Goal: Information Seeking & Learning: Learn about a topic

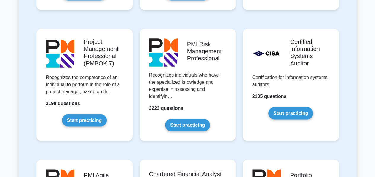
scroll to position [488, 0]
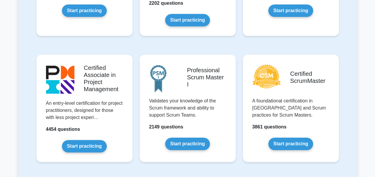
drag, startPoint x: 377, startPoint y: 11, endPoint x: 352, endPoint y: 27, distance: 29.6
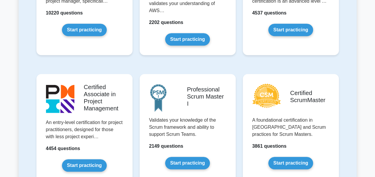
drag, startPoint x: 352, startPoint y: 12, endPoint x: 355, endPoint y: 7, distance: 6.5
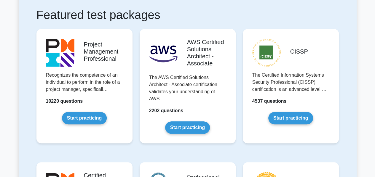
scroll to position [128, 0]
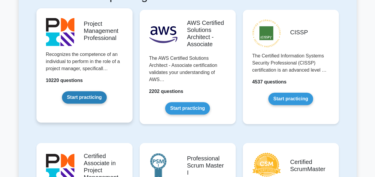
click at [93, 97] on link "Start practicing" at bounding box center [84, 97] width 45 height 12
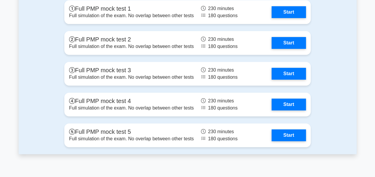
scroll to position [2345, 0]
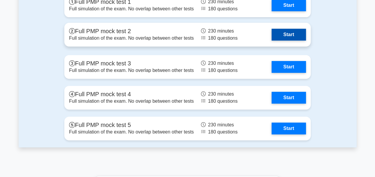
click at [282, 34] on link "Start" at bounding box center [289, 35] width 34 height 12
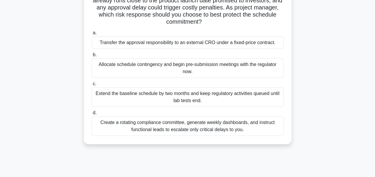
scroll to position [71, 0]
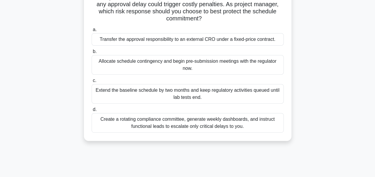
click at [241, 124] on div "Create a rotating compliance committee, generate weekly dashboards, and instruc…" at bounding box center [188, 123] width 192 height 20
click at [92, 112] on input "d. Create a rotating compliance committee, generate weekly dashboards, and inst…" at bounding box center [92, 110] width 0 height 4
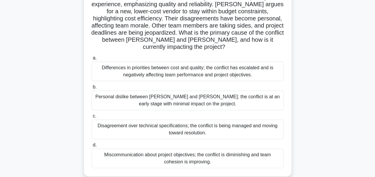
click at [201, 64] on div "Differences in priorities between cost and quality; the conflict has escalated …" at bounding box center [188, 72] width 192 height 20
click at [92, 60] on input "a. Differences in priorities between cost and quality; the conflict has escalat…" at bounding box center [92, 58] width 0 height 4
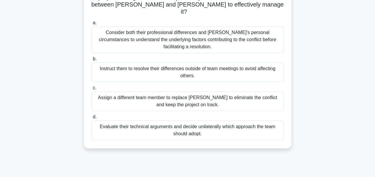
scroll to position [115, 0]
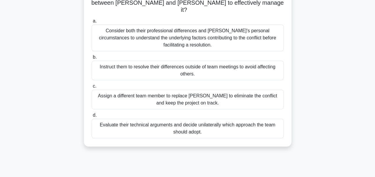
click at [183, 31] on div "Consider both their professional differences and [PERSON_NAME]'s personal circu…" at bounding box center [188, 38] width 192 height 27
click at [92, 23] on input "a. Consider both their professional differences and [PERSON_NAME]'s personal ci…" at bounding box center [92, 21] width 0 height 4
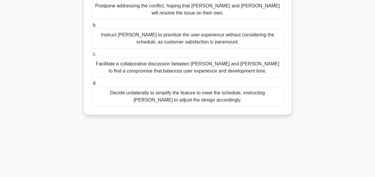
scroll to position [135, 0]
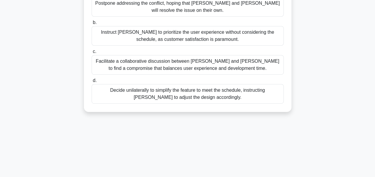
click at [203, 57] on div "Facilitate a collaborative discussion between [PERSON_NAME] and [PERSON_NAME] t…" at bounding box center [188, 65] width 192 height 20
click at [92, 54] on input "c. Facilitate a collaborative discussion between [PERSON_NAME] and [PERSON_NAME…" at bounding box center [92, 52] width 0 height 4
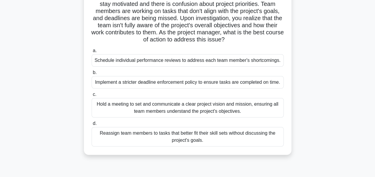
scroll to position [54, 0]
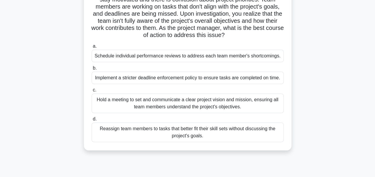
click at [193, 103] on div "Hold a meeting to set and communicate a clear project vision and mission, ensur…" at bounding box center [188, 104] width 192 height 20
click at [92, 92] on input "c. Hold a meeting to set and communicate a clear project vision and mission, en…" at bounding box center [92, 90] width 0 height 4
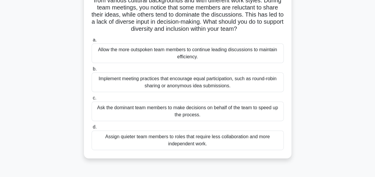
scroll to position [59, 0]
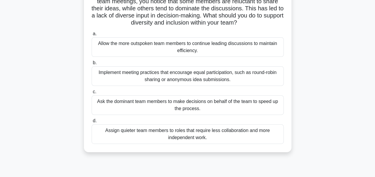
click at [185, 77] on div "Implement meeting practices that encourage equal participation, such as round-r…" at bounding box center [188, 76] width 192 height 20
click at [92, 65] on input "b. Implement meeting practices that encourage equal participation, such as roun…" at bounding box center [92, 63] width 0 height 4
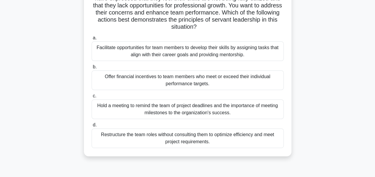
scroll to position [65, 0]
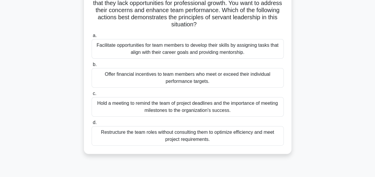
click at [237, 51] on div "Facilitate opportunities for team members to develop their skills by assigning …" at bounding box center [188, 49] width 192 height 20
click at [92, 38] on input "a. Facilitate opportunities for team members to develop their skills by assigni…" at bounding box center [92, 36] width 0 height 4
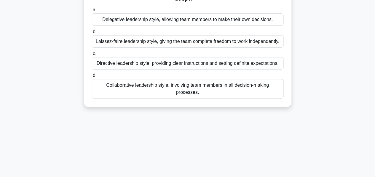
scroll to position [94, 0]
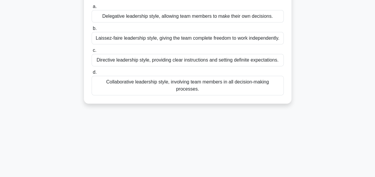
click at [152, 62] on div "Directive leadership style, providing clear instructions and setting definite e…" at bounding box center [188, 60] width 192 height 12
click at [92, 53] on input "c. Directive leadership style, providing clear instructions and setting definit…" at bounding box center [92, 51] width 0 height 4
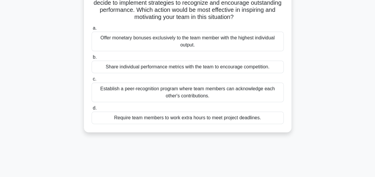
click at [349, 102] on div "As a project manager for a software development project using a hybrid approach…" at bounding box center [188, 50] width 338 height 179
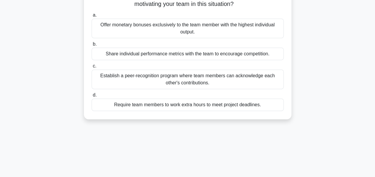
scroll to position [88, 0]
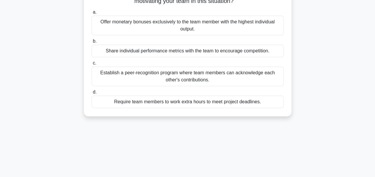
click at [208, 76] on div "Establish a peer-recognition program where team members can acknowledge each ot…" at bounding box center [188, 77] width 192 height 20
click at [92, 65] on input "c. Establish a peer-recognition program where team members can acknowledge each…" at bounding box center [92, 63] width 0 height 4
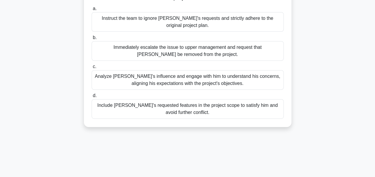
scroll to position [89, 0]
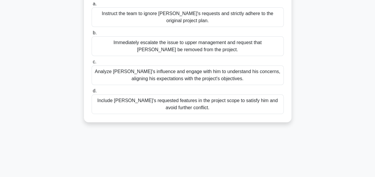
click at [202, 71] on div "Analyze John's influence and engage with him to understand his concerns, aligni…" at bounding box center [188, 76] width 192 height 20
click at [92, 64] on input "c. Analyze John's influence and engage with him to understand his concerns, ali…" at bounding box center [92, 62] width 0 height 4
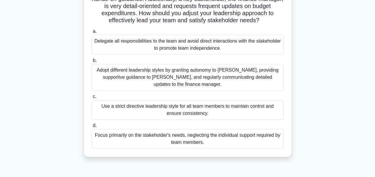
scroll to position [81, 0]
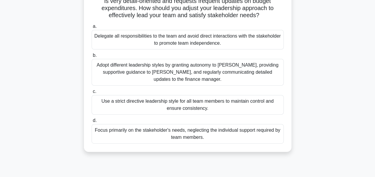
click at [197, 73] on div "Adopt different leadership styles by granting autonomy to Alex, providing suppo…" at bounding box center [188, 72] width 192 height 27
click at [92, 58] on input "b. Adopt different leadership styles by granting autonomy to Alex, providing su…" at bounding box center [92, 56] width 0 height 4
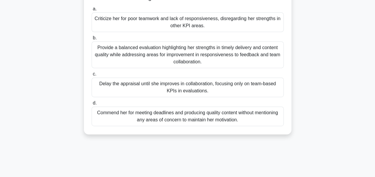
scroll to position [117, 0]
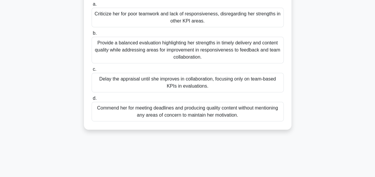
click at [203, 49] on div "Provide a balanced evaluation highlighting her strengths in timely delivery and…" at bounding box center [188, 50] width 192 height 27
click at [92, 35] on input "b. Provide a balanced evaluation highlighting her strengths in timely delivery …" at bounding box center [92, 33] width 0 height 4
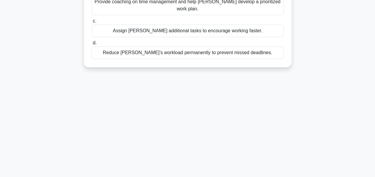
click at [346, 81] on div "216:28 Stop PMP Beginner 12/180 As a project manager, you notice that a junior …" at bounding box center [188, 52] width 338 height 297
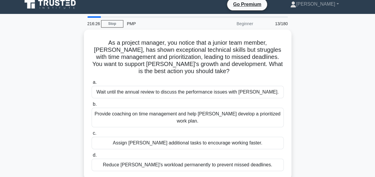
scroll to position [6, 0]
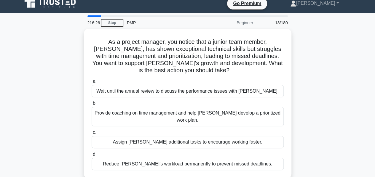
click at [339, 129] on div "As a project manager, you notice that a junior team member, Alex, has shown exc…" at bounding box center [188, 107] width 338 height 157
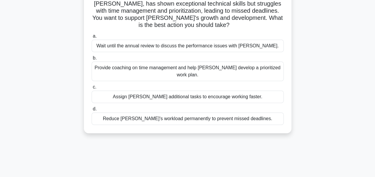
scroll to position [55, 0]
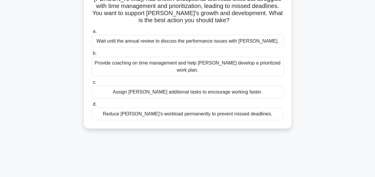
click at [222, 67] on div "Provide coaching on time management and help Alex develop a prioritized work pl…" at bounding box center [188, 67] width 192 height 20
click at [92, 55] on input "b. Provide coaching on time management and help Alex develop a prioritized work…" at bounding box center [92, 54] width 0 height 4
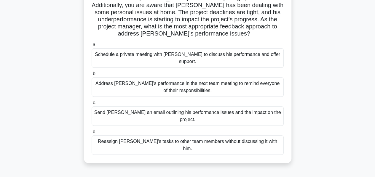
scroll to position [72, 0]
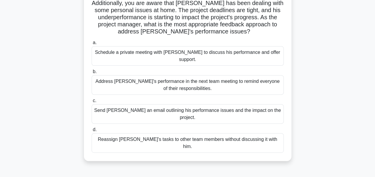
click at [208, 55] on div "Schedule a private meeting with Carlos to discuss his performance and offer sup…" at bounding box center [188, 56] width 192 height 20
click at [92, 45] on input "a. Schedule a private meeting with Carlos to discuss his performance and offer …" at bounding box center [92, 43] width 0 height 4
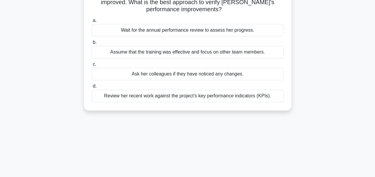
scroll to position [77, 0]
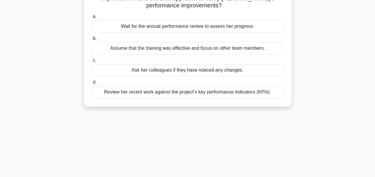
click at [259, 94] on div "Review her recent work against the project's key performance indicators (KPIs)." at bounding box center [188, 92] width 192 height 12
click at [92, 85] on input "d. Review her recent work against the project's key performance indicators (KPI…" at bounding box center [92, 83] width 0 height 4
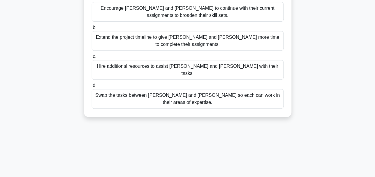
scroll to position [120, 0]
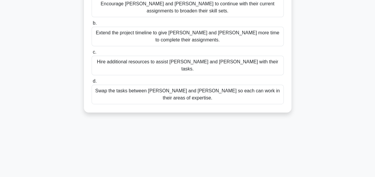
click at [257, 85] on div "Swap the tasks between Alex and Sam so each can work in their areas of expertis…" at bounding box center [188, 95] width 192 height 20
click at [92, 83] on input "d. Swap the tasks between Alex and Sam so each can work in their areas of exper…" at bounding box center [92, 81] width 0 height 4
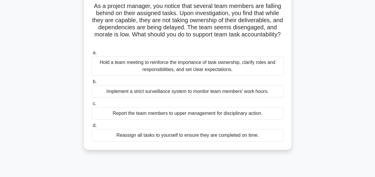
scroll to position [41, 0]
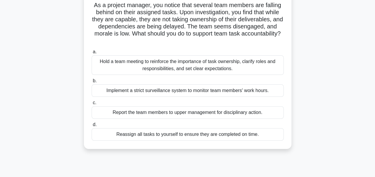
click at [202, 65] on div "Hold a team meeting to reinforce the importance of task ownership, clarify role…" at bounding box center [188, 65] width 192 height 20
click at [92, 54] on input "a. Hold a team meeting to reinforce the importance of task ownership, clarify r…" at bounding box center [92, 52] width 0 height 4
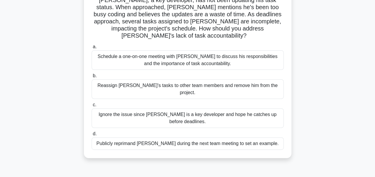
scroll to position [71, 0]
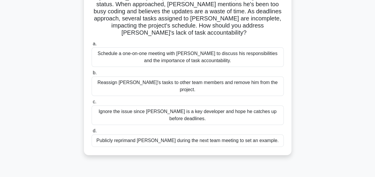
click at [211, 50] on div "Schedule a one-on-one meeting with Alex to discuss his responsibilities and the…" at bounding box center [188, 57] width 192 height 20
click at [92, 46] on input "a. Schedule a one-on-one meeting with Alex to discuss his responsibilities and …" at bounding box center [92, 44] width 0 height 4
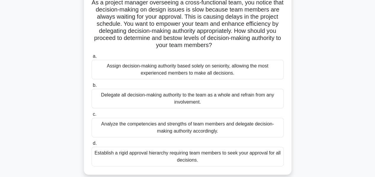
scroll to position [47, 0]
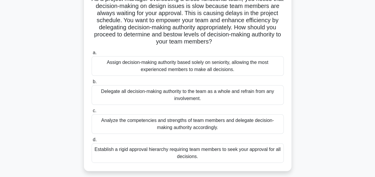
click at [221, 126] on div "Analyze the competencies and strengths of team members and delegate decision-ma…" at bounding box center [188, 125] width 192 height 20
click at [92, 113] on input "c. Analyze the competencies and strengths of team members and delegate decision…" at bounding box center [92, 111] width 0 height 4
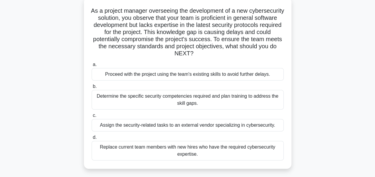
scroll to position [38, 0]
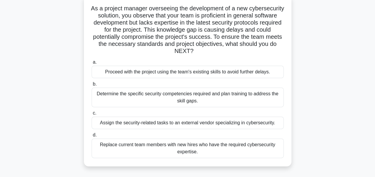
click at [210, 99] on div "Determine the specific security competencies required and plan training to addr…" at bounding box center [188, 98] width 192 height 20
click at [92, 86] on input "b. Determine the specific security competencies required and plan training to a…" at bounding box center [92, 84] width 0 height 4
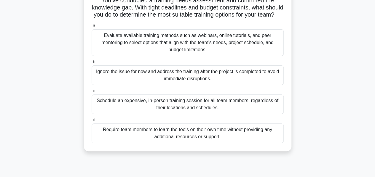
scroll to position [70, 0]
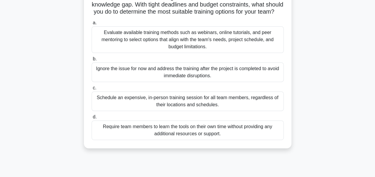
click at [221, 47] on div "Evaluate available training methods such as webinars, online tutorials, and pee…" at bounding box center [188, 39] width 192 height 27
click at [92, 25] on input "a. Evaluate available training methods such as webinars, online tutorials, and …" at bounding box center [92, 23] width 0 height 4
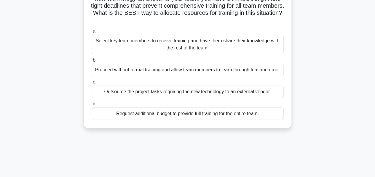
scroll to position [58, 0]
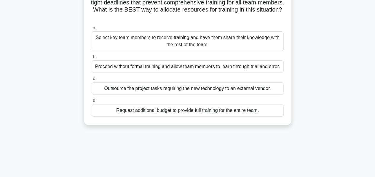
click at [228, 43] on div "Select key team members to receive training and have them share their knowledge…" at bounding box center [188, 41] width 192 height 20
click at [92, 30] on input "a. Select key team members to receive training and have them share their knowle…" at bounding box center [92, 28] width 0 height 4
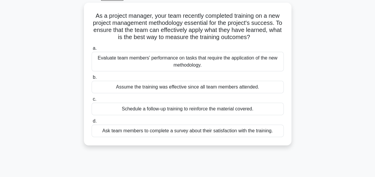
scroll to position [34, 0]
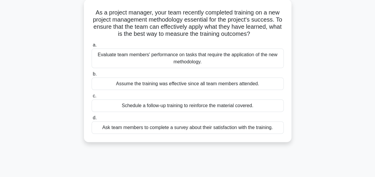
click at [206, 59] on div "Evaluate team members' performance on tasks that require the application of the…" at bounding box center [188, 59] width 192 height 20
click at [92, 47] on input "a. Evaluate team members' performance on tasks that require the application of …" at bounding box center [92, 45] width 0 height 4
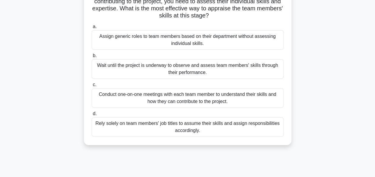
scroll to position [69, 0]
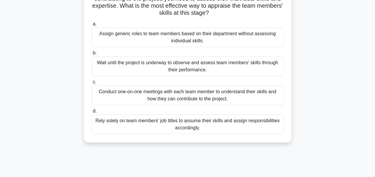
click at [241, 95] on div "Conduct one-on-one meetings with each team member to understand their skills an…" at bounding box center [188, 96] width 192 height 20
click at [92, 84] on input "c. Conduct one-on-one meetings with each team member to understand their skills…" at bounding box center [92, 82] width 0 height 4
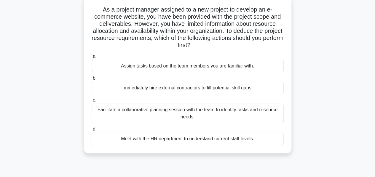
scroll to position [39, 0]
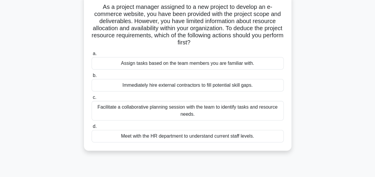
click at [227, 112] on div "Facilitate a collaborative planning session with the team to identify tasks and…" at bounding box center [188, 111] width 192 height 20
click at [92, 100] on input "c. Facilitate a collaborative planning session with the team to identify tasks …" at bounding box center [92, 98] width 0 height 4
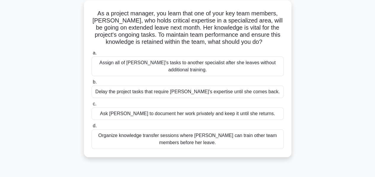
scroll to position [35, 0]
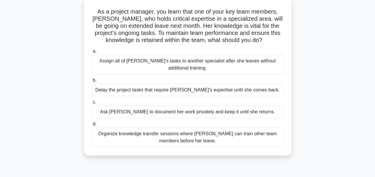
click at [218, 137] on div "Organize knowledge transfer sessions where Emma can train other team members be…" at bounding box center [188, 138] width 192 height 20
click at [92, 126] on input "d. Organize knowledge transfer sessions where Emma can train other team members…" at bounding box center [92, 125] width 0 height 4
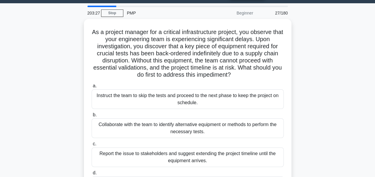
scroll to position [0, 0]
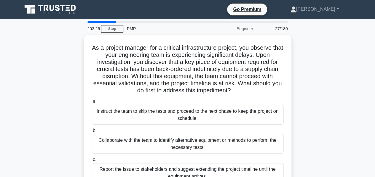
click at [328, 125] on div "As a project manager for a critical infrastructure project, you observe that yo…" at bounding box center [188, 128] width 338 height 186
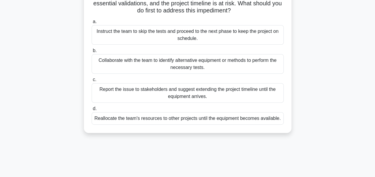
scroll to position [81, 0]
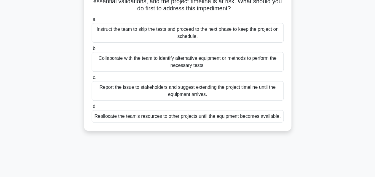
click at [212, 64] on div "Collaborate with the team to identify alternative equipment or methods to perfo…" at bounding box center [188, 62] width 192 height 20
click at [92, 51] on input "b. Collaborate with the team to identify alternative equipment or methods to pe…" at bounding box center [92, 49] width 0 height 4
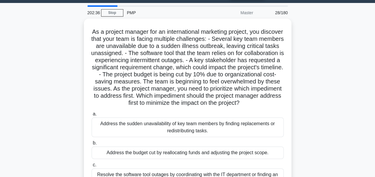
scroll to position [0, 0]
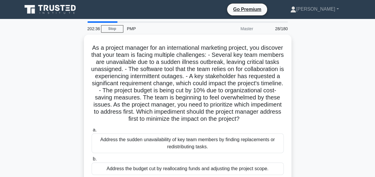
click at [318, 130] on div "As a project manager for an international marketing project, you discover that …" at bounding box center [188, 142] width 338 height 214
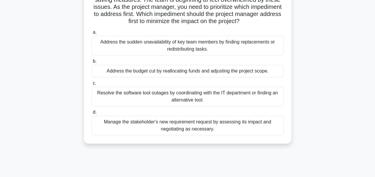
scroll to position [98, 0]
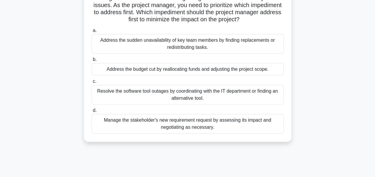
click at [196, 50] on div "Address the sudden unavailability of key team members by finding replacements o…" at bounding box center [188, 44] width 192 height 20
click at [92, 33] on input "a. Address the sudden unavailability of key team members by finding replacement…" at bounding box center [92, 31] width 0 height 4
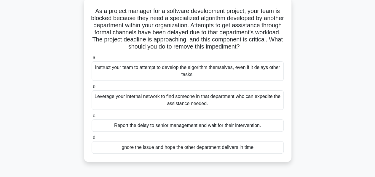
scroll to position [37, 0]
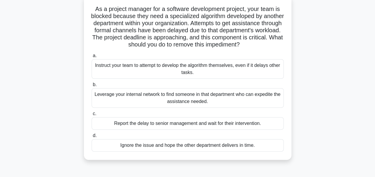
click at [185, 104] on div "Leverage your internal network to find someone in that department who can exped…" at bounding box center [188, 98] width 192 height 20
click at [92, 87] on input "b. Leverage your internal network to find someone in that department who can ex…" at bounding box center [92, 85] width 0 height 4
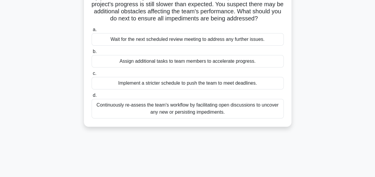
scroll to position [60, 0]
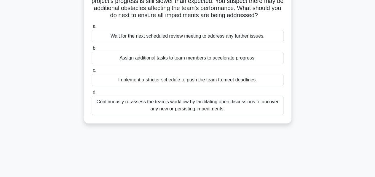
click at [209, 106] on div "Continuously re-assess the team's workflow by facilitating open discussions to …" at bounding box center [188, 106] width 192 height 20
click at [92, 94] on input "d. Continuously re-assess the team's workflow by facilitating open discussions …" at bounding box center [92, 92] width 0 height 4
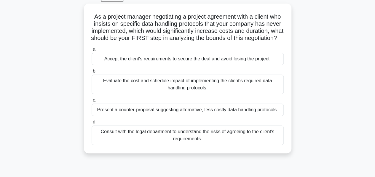
scroll to position [33, 0]
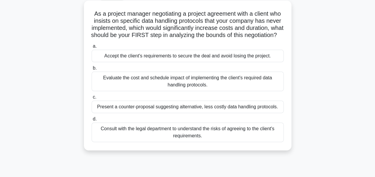
click at [220, 87] on div "Evaluate the cost and schedule impact of implementing the client's required dat…" at bounding box center [188, 82] width 192 height 20
click at [92, 70] on input "b. Evaluate the cost and schedule impact of implementing the client's required …" at bounding box center [92, 68] width 0 height 4
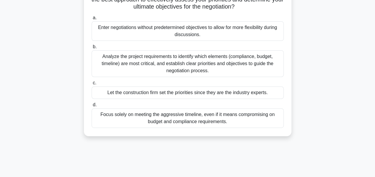
scroll to position [84, 0]
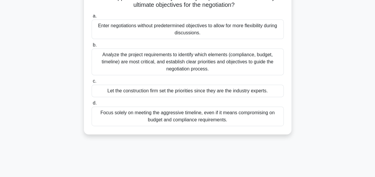
click at [192, 69] on div "Analyze the project requirements to identify which elements (compliance, budget…" at bounding box center [188, 62] width 192 height 27
click at [92, 47] on input "b. Analyze the project requirements to identify which elements (compliance, bud…" at bounding box center [92, 45] width 0 height 4
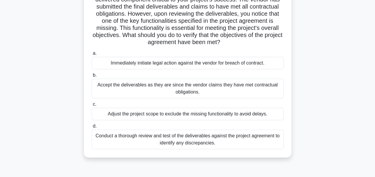
scroll to position [57, 0]
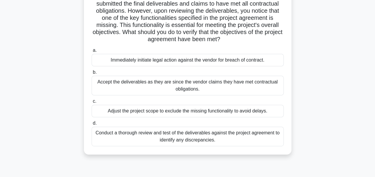
click at [224, 137] on div "Conduct a thorough review and test of the deliverables against the project agre…" at bounding box center [188, 137] width 192 height 20
click at [92, 125] on input "d. Conduct a thorough review and test of the deliverables against the project a…" at bounding box center [92, 124] width 0 height 4
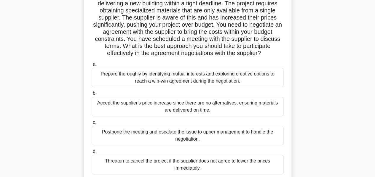
scroll to position [51, 0]
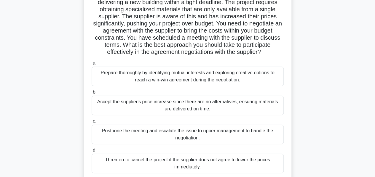
click at [189, 78] on div "Prepare thoroughly by identifying mutual interests and exploring creative optio…" at bounding box center [188, 77] width 192 height 20
click at [92, 65] on input "a. Prepare thoroughly by identifying mutual interests and exploring creative op…" at bounding box center [92, 63] width 0 height 4
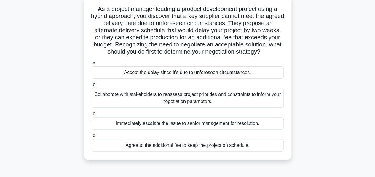
scroll to position [40, 0]
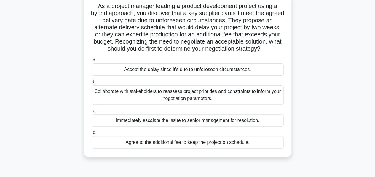
click at [192, 93] on div "Collaborate with stakeholders to reassess project priorities and constraints to…" at bounding box center [188, 95] width 192 height 20
click at [92, 84] on input "b. Collaborate with stakeholders to reassess project priorities and constraints…" at bounding box center [92, 82] width 0 height 4
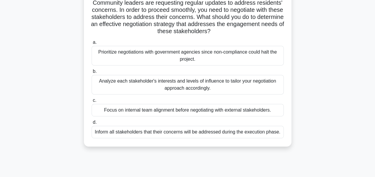
scroll to position [90, 0]
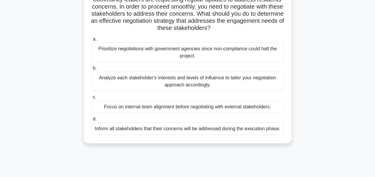
click at [204, 82] on div "Analyze each stakeholder's interests and levels of influence to tailor your neg…" at bounding box center [188, 82] width 192 height 20
click at [92, 70] on input "b. Analyze each stakeholder's interests and levels of influence to tailor your …" at bounding box center [92, 68] width 0 height 4
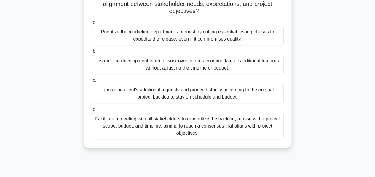
scroll to position [116, 0]
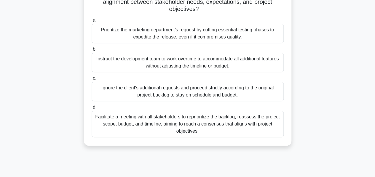
click at [222, 121] on div "Facilitate a meeting with all stakeholders to reprioritize the backlog, reasses…" at bounding box center [188, 124] width 192 height 27
click at [92, 109] on input "d. Facilitate a meeting with all stakeholders to reprioritize the backlog, reas…" at bounding box center [92, 108] width 0 height 4
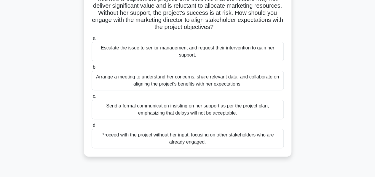
scroll to position [64, 0]
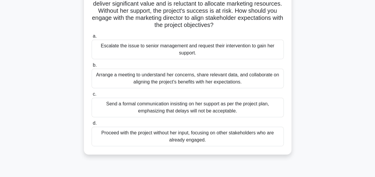
click at [212, 79] on div "Arrange a meeting to understand her concerns, share relevant data, and collabor…" at bounding box center [188, 79] width 192 height 20
click at [92, 67] on input "b. Arrange a meeting to understand her concerns, share relevant data, and colla…" at bounding box center [92, 65] width 0 height 4
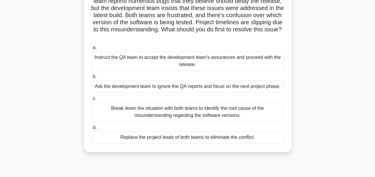
scroll to position [62, 0]
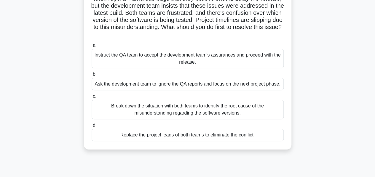
click at [190, 109] on div "Break down the situation with both teams to identify the root cause of the misu…" at bounding box center [188, 110] width 192 height 20
click at [92, 98] on input "c. Break down the situation with both teams to identify the root cause of the m…" at bounding box center [92, 97] width 0 height 4
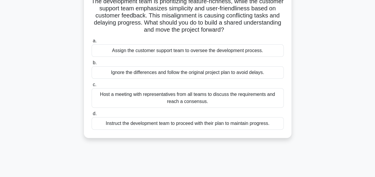
scroll to position [61, 0]
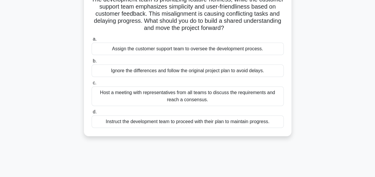
click at [173, 94] on div "Host a meeting with representatives from all teams to discuss the requirements …" at bounding box center [188, 97] width 192 height 20
click at [92, 85] on input "c. Host a meeting with representatives from all teams to discuss the requiremen…" at bounding box center [92, 83] width 0 height 4
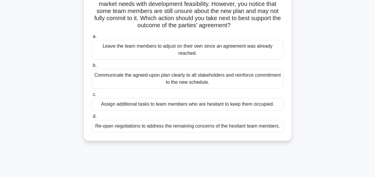
scroll to position [64, 0]
click at [184, 81] on div "Communicate the agreed-upon plan clearly to all stakeholders and reinforce comm…" at bounding box center [188, 79] width 192 height 20
click at [92, 67] on input "b. Communicate the agreed-upon plan clearly to all stakeholders and reinforce c…" at bounding box center [92, 65] width 0 height 4
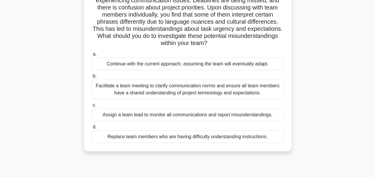
scroll to position [55, 0]
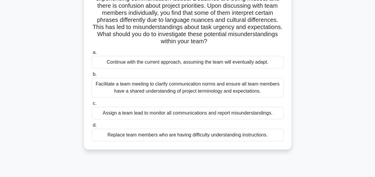
click at [185, 89] on div "Facilitate a team meeting to clarify communication norms and ensure all team me…" at bounding box center [188, 88] width 192 height 20
click at [92, 77] on input "b. Facilitate a team meeting to clarify communication norms and ensure all team…" at bounding box center [92, 75] width 0 height 4
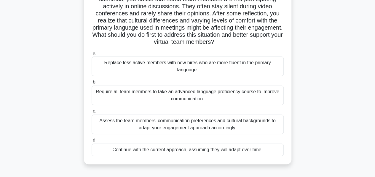
scroll to position [56, 0]
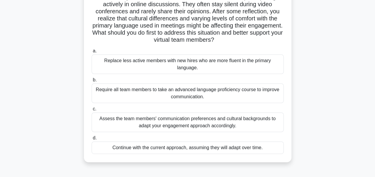
click at [210, 117] on div "Assess the team members' communication preferences and cultural backgrounds to …" at bounding box center [188, 123] width 192 height 20
click at [92, 111] on input "c. Assess the team members' communication preferences and cultural backgrounds …" at bounding box center [92, 109] width 0 height 4
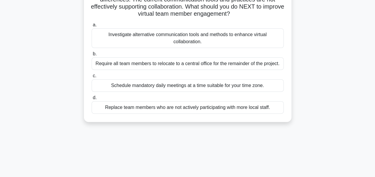
scroll to position [77, 0]
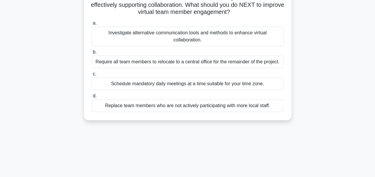
click at [209, 34] on div "Investigate alternative communication tools and methods to enhance virtual coll…" at bounding box center [188, 37] width 192 height 20
click at [92, 25] on input "a. Investigate alternative communication tools and methods to enhance virtual c…" at bounding box center [92, 23] width 0 height 4
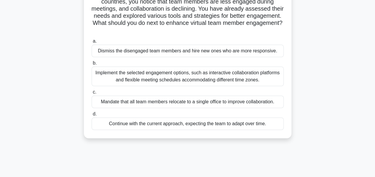
scroll to position [54, 0]
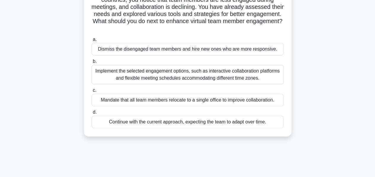
click at [174, 77] on div "Implement the selected engagement options, such as interactive collaboration pl…" at bounding box center [188, 75] width 192 height 20
click at [92, 63] on input "b. Implement the selected engagement options, such as interactive collaboration…" at bounding box center [92, 62] width 0 height 4
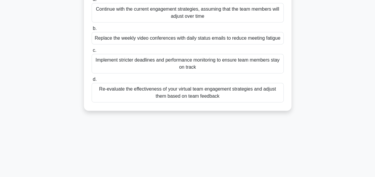
scroll to position [139, 0]
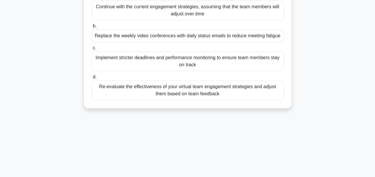
click at [202, 93] on div "Re-evaluate the effectiveness of your virtual team engagement strategies and ad…" at bounding box center [188, 91] width 192 height 20
click at [92, 79] on input "d. Re-evaluate the effectiveness of your virtual team engagement strategies and…" at bounding box center [92, 77] width 0 height 4
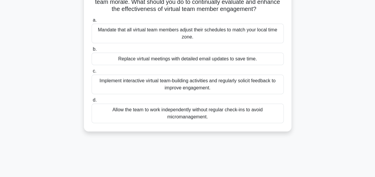
scroll to position [68, 0]
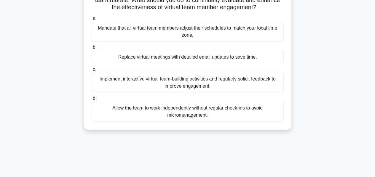
click at [196, 83] on div "Implement interactive virtual team-building activities and regularly solicit fe…" at bounding box center [188, 83] width 192 height 20
click at [92, 71] on input "c. Implement interactive virtual team-building activities and regularly solicit…" at bounding box center [92, 70] width 0 height 4
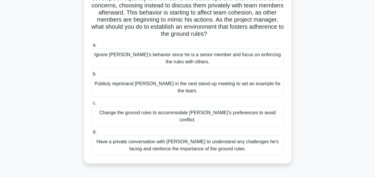
scroll to position [87, 0]
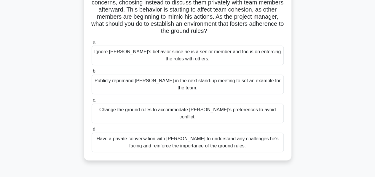
click at [220, 133] on div "Have a private conversation with Jack to understand any challenges he's facing …" at bounding box center [188, 143] width 192 height 20
click at [92, 128] on input "d. Have a private conversation with Jack to understand any challenges he's faci…" at bounding box center [92, 130] width 0 height 4
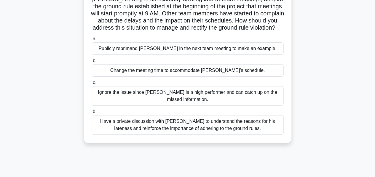
scroll to position [58, 0]
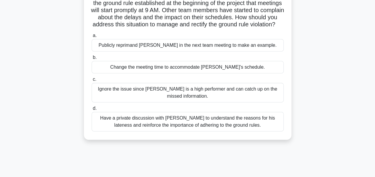
click at [208, 130] on div "Have a private discussion with Tom to understand the reasons for his lateness a…" at bounding box center [188, 122] width 192 height 20
click at [92, 111] on input "d. Have a private discussion with Tom to understand the reasons for his latenes…" at bounding box center [92, 109] width 0 height 4
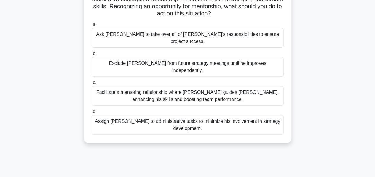
scroll to position [80, 0]
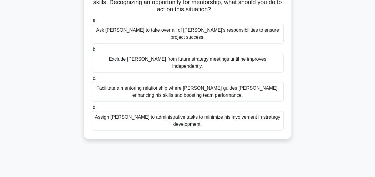
click at [189, 82] on div "Facilitate a mentoring relationship where Linda guides James, enhancing his ski…" at bounding box center [188, 92] width 192 height 20
click at [92, 80] on input "c. Facilitate a mentoring relationship where Linda guides James, enhancing his …" at bounding box center [92, 79] width 0 height 4
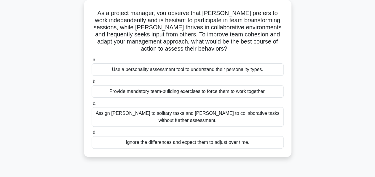
scroll to position [36, 0]
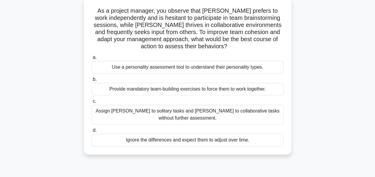
click at [201, 69] on div "Use a personality assessment tool to understand their personality types." at bounding box center [188, 67] width 192 height 12
click at [92, 60] on input "a. Use a personality assessment tool to understand their personality types." at bounding box center [92, 58] width 0 height 4
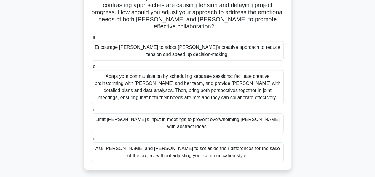
scroll to position [112, 0]
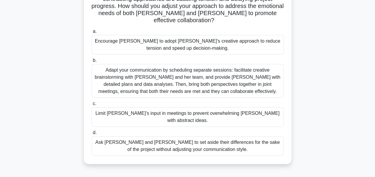
click at [158, 71] on div "Adapt your communication by scheduling separate sessions: facilitate creative b…" at bounding box center [188, 81] width 192 height 34
click at [92, 63] on input "b. Adapt your communication by scheduling separate sessions: facilitate creativ…" at bounding box center [92, 61] width 0 height 4
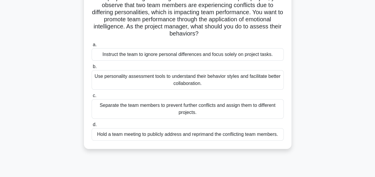
scroll to position [53, 0]
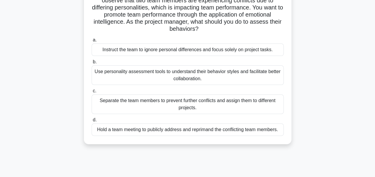
click at [134, 74] on div "Use personality assessment tools to understand their behavior styles and facili…" at bounding box center [188, 76] width 192 height 20
click at [92, 64] on input "b. Use personality assessment tools to understand their behavior styles and fac…" at bounding box center [92, 62] width 0 height 4
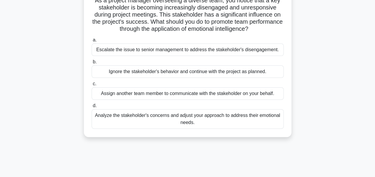
scroll to position [48, 0]
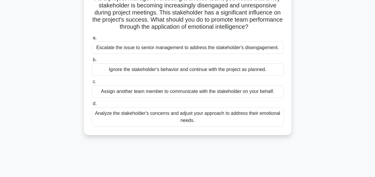
click at [134, 115] on div "Analyze the stakeholder's concerns and adjust your approach to address their em…" at bounding box center [188, 117] width 192 height 20
click at [92, 106] on input "d. Analyze the stakeholder's concerns and adjust your approach to address their…" at bounding box center [92, 104] width 0 height 4
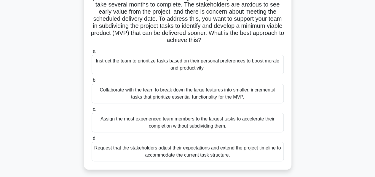
scroll to position [61, 0]
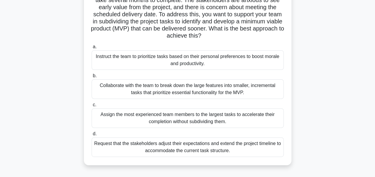
click at [157, 88] on div "Collaborate with the team to break down the large features into smaller, increm…" at bounding box center [188, 89] width 192 height 20
click at [92, 78] on input "b. Collaborate with the team to break down the large features into smaller, inc…" at bounding box center [92, 76] width 0 height 4
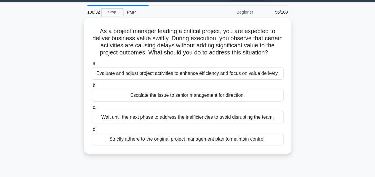
scroll to position [18, 0]
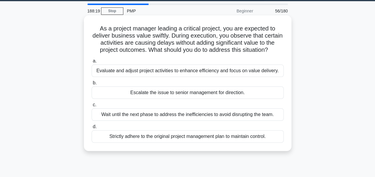
click at [157, 73] on div "Evaluate and adjust project activities to enhance efficiency and focus on value…" at bounding box center [188, 71] width 192 height 12
click at [92, 63] on input "a. Evaluate and adjust project activities to enhance efficiency and focus on va…" at bounding box center [92, 61] width 0 height 4
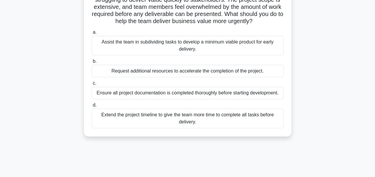
scroll to position [57, 0]
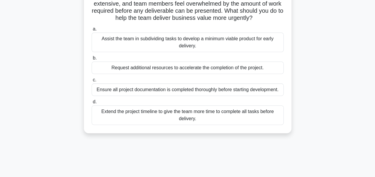
click at [201, 92] on div "Ensure all project documentation is completed thoroughly before starting develo…" at bounding box center [188, 90] width 192 height 12
click at [92, 82] on input "c. Ensure all project documentation is completed thoroughly before starting dev…" at bounding box center [92, 80] width 0 height 4
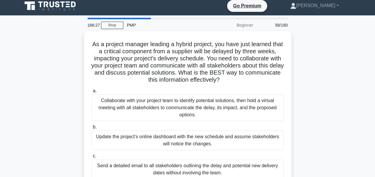
scroll to position [0, 0]
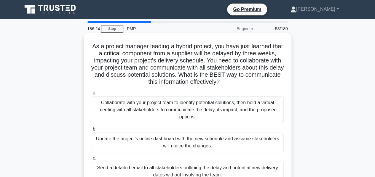
click at [175, 107] on div "Collaborate with your project team to identify potential solutions, then hold a…" at bounding box center [188, 110] width 192 height 27
click at [92, 95] on input "a. Collaborate with your project team to identify potential solutions, then hol…" at bounding box center [92, 93] width 0 height 4
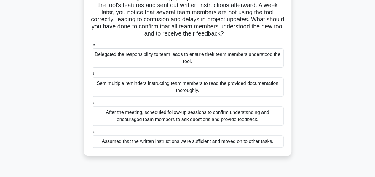
scroll to position [66, 0]
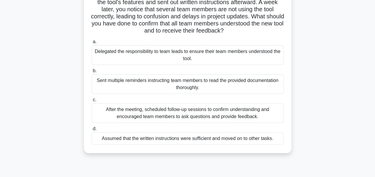
click at [149, 112] on div "After the meeting, scheduled follow-up sessions to confirm understanding and en…" at bounding box center [188, 114] width 192 height 20
click at [92, 102] on input "c. After the meeting, scheduled follow-up sessions to confirm understanding and…" at bounding box center [92, 100] width 0 height 4
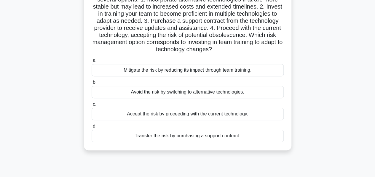
scroll to position [77, 0]
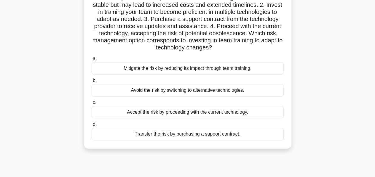
click at [211, 69] on div "Mitigate the risk by reducing its impact through team training." at bounding box center [188, 68] width 192 height 12
click at [92, 61] on input "a. Mitigate the risk by reducing its impact through team training." at bounding box center [92, 59] width 0 height 4
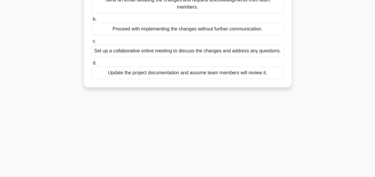
scroll to position [91, 0]
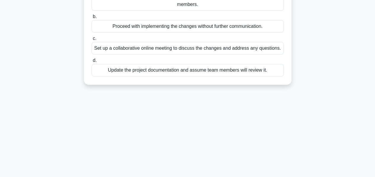
click at [150, 50] on div "Set up a collaborative online meeting to discuss the changes and address any qu…" at bounding box center [188, 48] width 192 height 12
click at [92, 41] on input "c. Set up a collaborative online meeting to discuss the changes and address any…" at bounding box center [92, 39] width 0 height 4
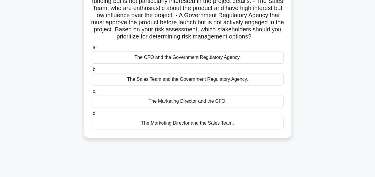
scroll to position [77, 0]
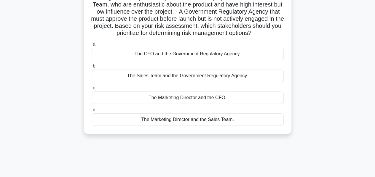
click at [220, 60] on div "The CFO and the Government Regulatory Agency." at bounding box center [188, 54] width 192 height 12
click at [92, 46] on input "a. The CFO and the Government Regulatory Agency." at bounding box center [92, 44] width 0 height 4
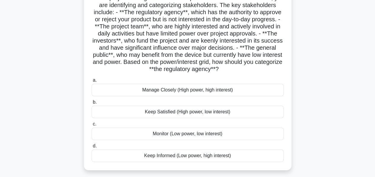
scroll to position [50, 0]
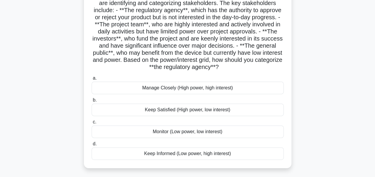
click at [189, 112] on div "Keep Satisfied (High power, low interest)" at bounding box center [188, 110] width 192 height 12
click at [92, 102] on input "b. Keep Satisfied (High power, low interest)" at bounding box center [92, 100] width 0 height 4
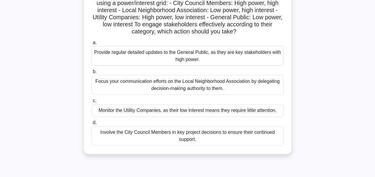
scroll to position [59, 0]
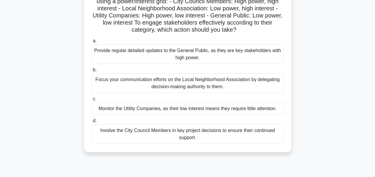
click at [189, 135] on div "Involve the City Council Members in key project decisions to ensure their conti…" at bounding box center [188, 135] width 192 height 20
click at [92, 123] on input "d. Involve the City Council Members in key project decisions to ensure their co…" at bounding box center [92, 121] width 0 height 4
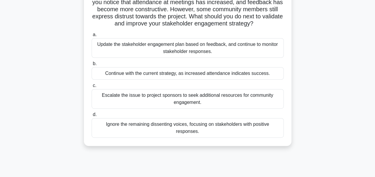
scroll to position [96, 0]
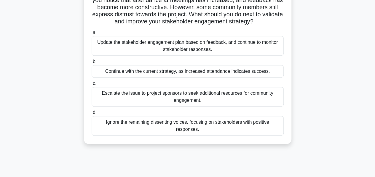
click at [184, 51] on div "Update the stakeholder engagement plan based on feedback, and continue to monit…" at bounding box center [188, 46] width 192 height 20
click at [92, 35] on input "a. Update the stakeholder engagement plan based on feedback, and continue to mo…" at bounding box center [92, 33] width 0 height 4
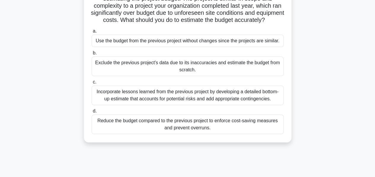
scroll to position [57, 0]
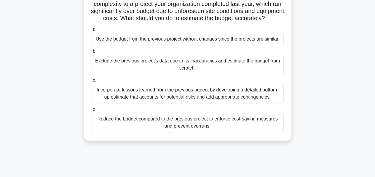
click at [239, 102] on div "Incorporate lessons learned from the previous project by developing a detailed …" at bounding box center [188, 94] width 192 height 20
click at [92, 82] on input "c. Incorporate lessons learned from the previous project by developing a detail…" at bounding box center [92, 81] width 0 height 4
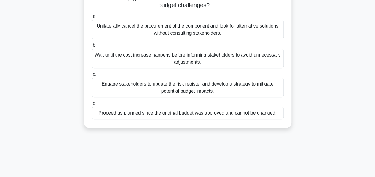
scroll to position [96, 0]
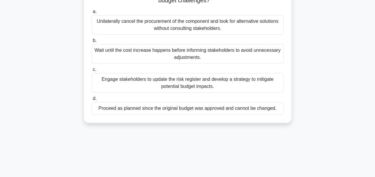
click at [206, 85] on div "Engage stakeholders to update the risk register and develop a strategy to mitig…" at bounding box center [188, 83] width 192 height 20
click at [92, 72] on input "c. Engage stakeholders to update the risk register and develop a strategy to mi…" at bounding box center [92, 70] width 0 height 4
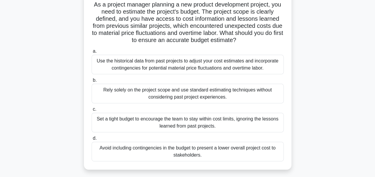
scroll to position [44, 0]
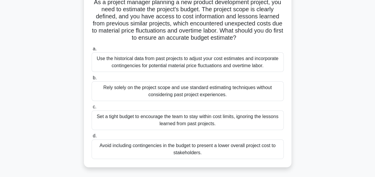
click at [192, 63] on div "Use the historical data from past projects to adjust your cost estimates and in…" at bounding box center [188, 63] width 192 height 20
click at [92, 51] on input "a. Use the historical data from past projects to adjust your cost estimates and…" at bounding box center [92, 49] width 0 height 4
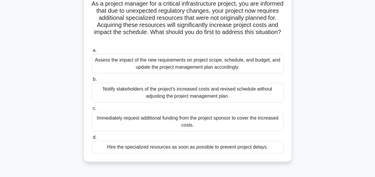
scroll to position [44, 0]
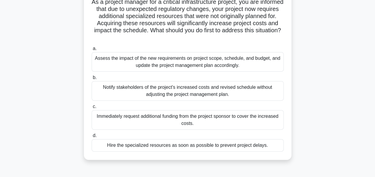
click at [192, 63] on div "Assess the impact of the new requirements on project scope, schedule, and budge…" at bounding box center [188, 62] width 192 height 20
click at [92, 51] on input "a. Assess the impact of the new requirements on project scope, schedule, and bu…" at bounding box center [92, 49] width 0 height 4
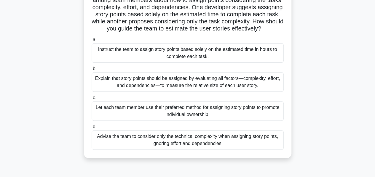
scroll to position [69, 0]
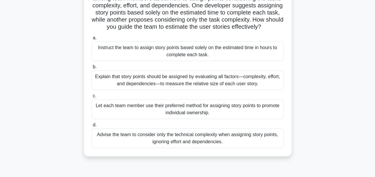
click at [187, 89] on div "Explain that story points should be assigned by evaluating all factors—complexi…" at bounding box center [188, 81] width 192 height 20
click at [92, 69] on input "b. Explain that story points should be assigned by evaluating all factors—compl…" at bounding box center [92, 67] width 0 height 4
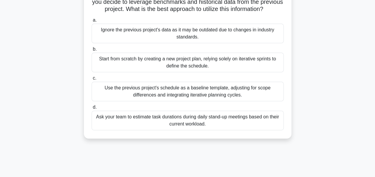
scroll to position [75, 0]
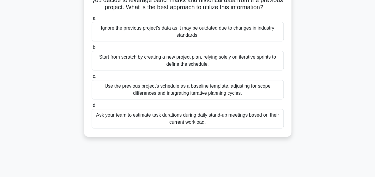
click at [160, 98] on div "Use the previous project's schedule as a baseline template, adjusting for scope…" at bounding box center [188, 90] width 192 height 20
click at [92, 79] on input "c. Use the previous project's schedule as a baseline template, adjusting for sc…" at bounding box center [92, 77] width 0 height 4
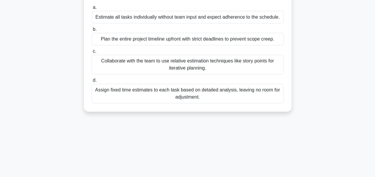
scroll to position [74, 0]
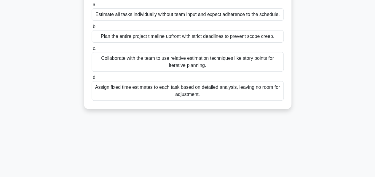
click at [199, 62] on div "Collaborate with the team to use relative estimation techniques like story poin…" at bounding box center [188, 62] width 192 height 20
click at [92, 51] on input "c. Collaborate with the team to use relative estimation techniques like story p…" at bounding box center [92, 49] width 0 height 4
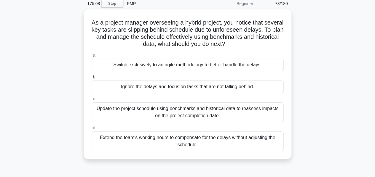
scroll to position [25, 0]
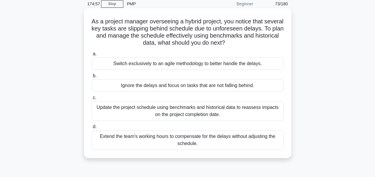
click at [199, 109] on div "Update the project schedule using benchmarks and historical data to reassess im…" at bounding box center [188, 111] width 192 height 20
click at [92, 100] on input "c. Update the project schedule using benchmarks and historical data to reassess…" at bounding box center [92, 98] width 0 height 4
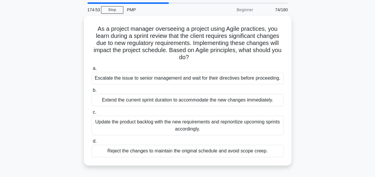
scroll to position [26, 0]
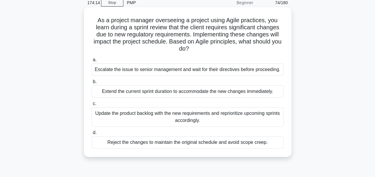
click at [221, 115] on div "Update the product backlog with the new requirements and reprioritize upcoming …" at bounding box center [188, 117] width 192 height 20
click at [92, 106] on input "c. Update the product backlog with the new requirements and reprioritize upcomi…" at bounding box center [92, 104] width 0 height 4
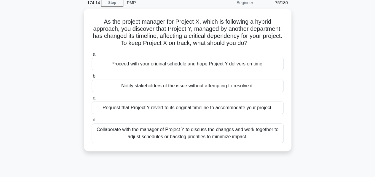
scroll to position [0, 0]
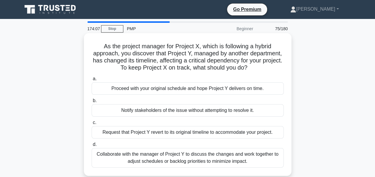
click at [198, 157] on div "Collaborate with the manager of Project Y to discuss the changes and work toget…" at bounding box center [188, 158] width 192 height 20
click at [92, 147] on input "d. Collaborate with the manager of Project Y to discuss the changes and work to…" at bounding box center [92, 145] width 0 height 4
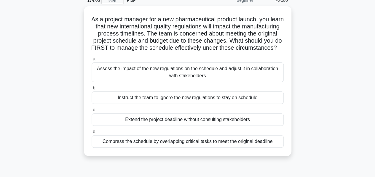
scroll to position [32, 0]
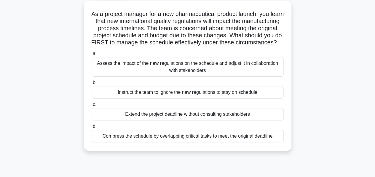
click at [203, 74] on div "Assess the impact of the new regulations on the schedule and adjust it in colla…" at bounding box center [188, 67] width 192 height 20
click at [92, 56] on input "a. Assess the impact of the new regulations on the schedule and adjust it in co…" at bounding box center [92, 54] width 0 height 4
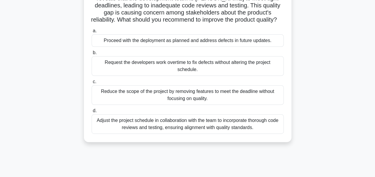
scroll to position [72, 0]
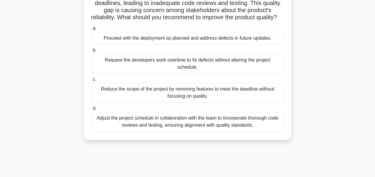
click at [226, 124] on div "Adjust the project schedule in collaboration with the team to incorporate thoro…" at bounding box center [188, 122] width 192 height 20
click at [92, 111] on input "d. Adjust the project schedule in collaboration with the team to incorporate th…" at bounding box center [92, 109] width 0 height 4
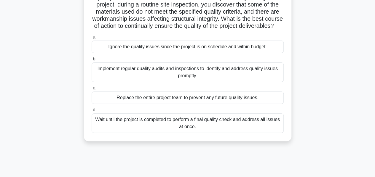
scroll to position [60, 0]
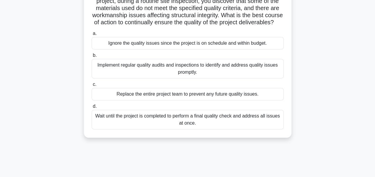
click at [225, 77] on div "Implement regular quality audits and inspections to identify and address qualit…" at bounding box center [188, 69] width 192 height 20
click at [92, 58] on input "b. Implement regular quality audits and inspections to identify and address qua…" at bounding box center [92, 56] width 0 height 4
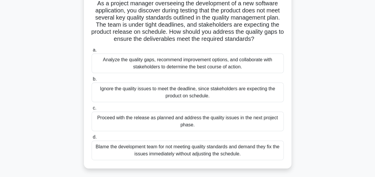
scroll to position [46, 0]
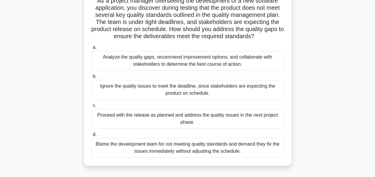
click at [164, 60] on div "Analyze the quality gaps, recommend improvement options, and collaborate with s…" at bounding box center [188, 61] width 192 height 20
click at [92, 50] on input "a. Analyze the quality gaps, recommend improvement options, and collaborate wit…" at bounding box center [92, 48] width 0 height 4
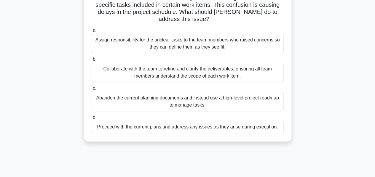
scroll to position [79, 0]
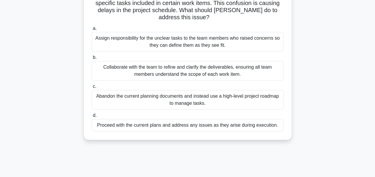
click at [187, 72] on div "Collaborate with the team to refine and clarify the deliverables, ensuring all …" at bounding box center [188, 71] width 192 height 20
click at [92, 60] on input "b. Collaborate with the team to refine and clarify the deliverables, ensuring a…" at bounding box center [92, 58] width 0 height 4
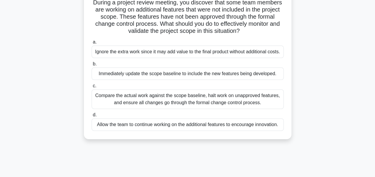
scroll to position [59, 0]
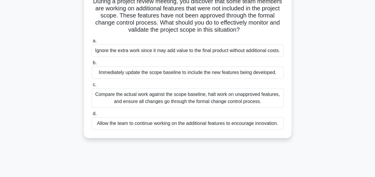
click at [178, 97] on div "Compare the actual work against the scope baseline, halt work on unapproved fea…" at bounding box center [188, 98] width 192 height 20
click at [92, 87] on input "c. Compare the actual work against the scope baseline, halt work on unapproved …" at bounding box center [92, 85] width 0 height 4
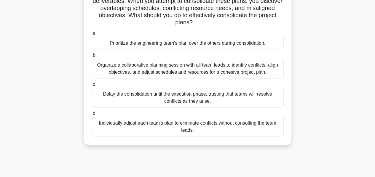
scroll to position [77, 0]
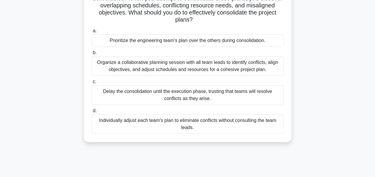
click at [213, 66] on div "Organize a collaborative planning session with all team leads to identify confl…" at bounding box center [188, 66] width 192 height 20
click at [92, 55] on input "b. Organize a collaborative planning session with all team leads to identify co…" at bounding box center [92, 53] width 0 height 4
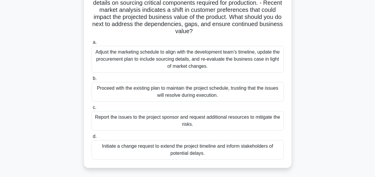
scroll to position [80, 0]
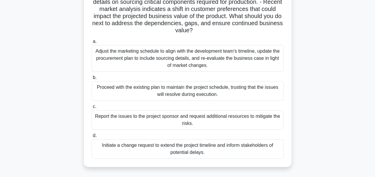
click at [196, 59] on div "Adjust the marketing schedule to align with the development team's timeline, up…" at bounding box center [188, 58] width 192 height 27
click at [92, 44] on input "a. Adjust the marketing schedule to align with the development team's timeline,…" at bounding box center [92, 42] width 0 height 4
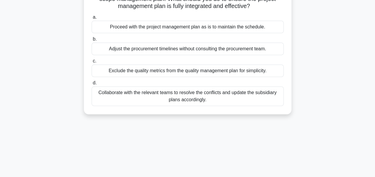
scroll to position [93, 0]
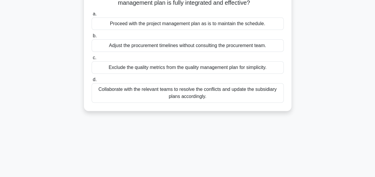
click at [199, 93] on div "Collaborate with the relevant teams to resolve the conflicts and update the sub…" at bounding box center [188, 93] width 192 height 20
click at [92, 82] on input "d. Collaborate with the relevant teams to resolve the conflicts and update the …" at bounding box center [92, 80] width 0 height 4
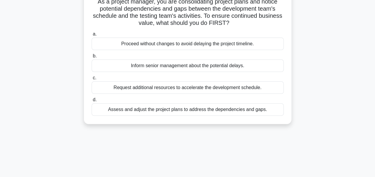
scroll to position [48, 0]
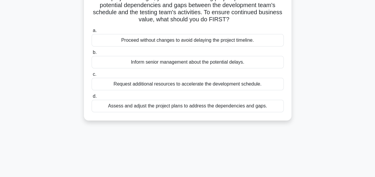
click at [217, 107] on div "Assess and adjust the project plans to address the dependencies and gaps." at bounding box center [188, 106] width 192 height 12
click at [92, 98] on input "d. Assess and adjust the project plans to address the dependencies and gaps." at bounding box center [92, 97] width 0 height 4
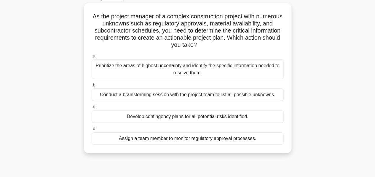
scroll to position [32, 0]
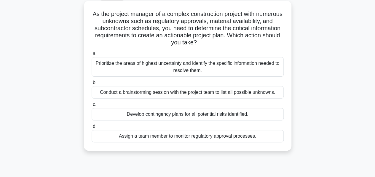
click at [112, 94] on div "Conduct a brainstorming session with the project team to list all possible unkn…" at bounding box center [188, 92] width 192 height 12
click at [92, 85] on input "b. Conduct a brainstorming session with the project team to list all possible u…" at bounding box center [92, 83] width 0 height 4
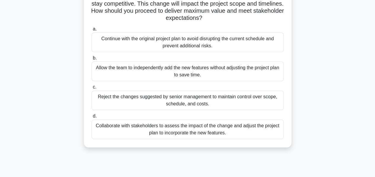
scroll to position [74, 0]
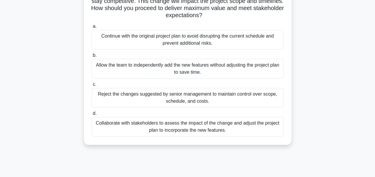
click at [209, 126] on div "Collaborate with stakeholders to assess the impact of the change and adjust the…" at bounding box center [188, 127] width 192 height 20
click at [92, 116] on input "d. Collaborate with stakeholders to assess the impact of the change and adjust …" at bounding box center [92, 114] width 0 height 4
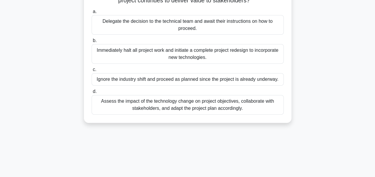
scroll to position [85, 0]
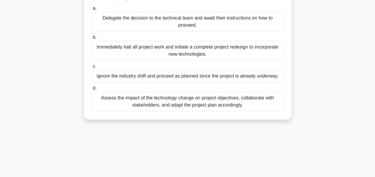
click at [208, 103] on div "Assess the impact of the technology change on project objectives, collaborate w…" at bounding box center [188, 102] width 192 height 20
click at [92, 90] on input "d. Assess the impact of the technology change on project objectives, collaborat…" at bounding box center [92, 89] width 0 height 4
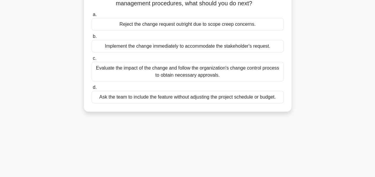
scroll to position [74, 0]
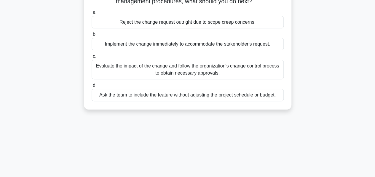
click at [191, 68] on div "Evaluate the impact of the change and follow the organization's change control …" at bounding box center [188, 70] width 192 height 20
click at [92, 58] on input "c. Evaluate the impact of the change and follow the organization's change contr…" at bounding box center [92, 57] width 0 height 4
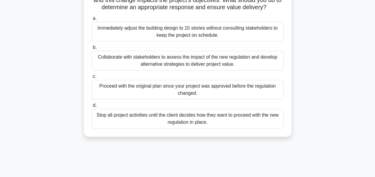
scroll to position [70, 0]
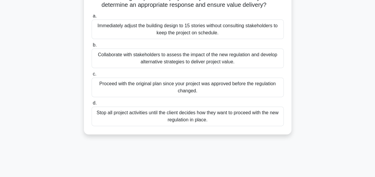
click at [191, 66] on div "Collaborate with stakeholders to assess the impact of the new regulation and de…" at bounding box center [188, 59] width 192 height 20
click at [92, 47] on input "b. Collaborate with stakeholders to assess the impact of the new regulation and…" at bounding box center [92, 45] width 0 height 4
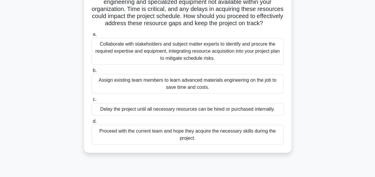
scroll to position [69, 0]
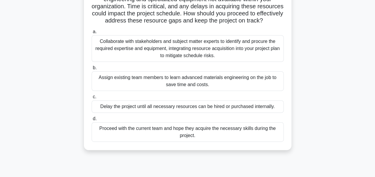
click at [203, 57] on div "Collaborate with stakeholders and subject matter experts to identify and procur…" at bounding box center [188, 48] width 192 height 27
click at [92, 34] on input "a. Collaborate with stakeholders and subject matter experts to identify and pro…" at bounding box center [92, 32] width 0 height 4
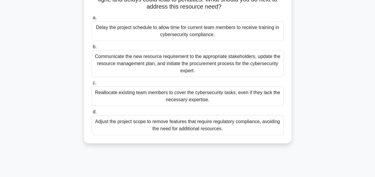
scroll to position [85, 0]
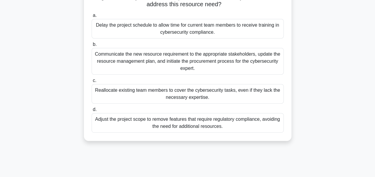
click at [129, 60] on div "Communicate the new resource requirement to the appropriate stakeholders, updat…" at bounding box center [188, 61] width 192 height 27
click at [92, 47] on input "b. Communicate the new resource requirement to the appropriate stakeholders, up…" at bounding box center [92, 45] width 0 height 4
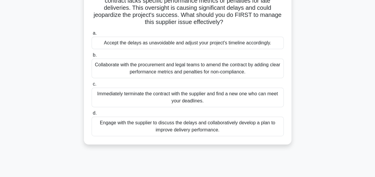
scroll to position [70, 0]
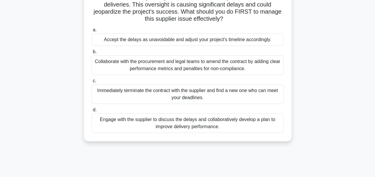
click at [207, 125] on div "Engage with the supplier to discuss the delays and collaboratively develop a pl…" at bounding box center [188, 124] width 192 height 20
click at [92, 112] on input "d. Engage with the supplier to discuss the delays and collaboratively develop a…" at bounding box center [92, 110] width 0 height 4
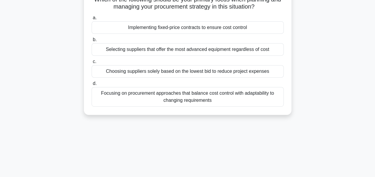
scroll to position [113, 0]
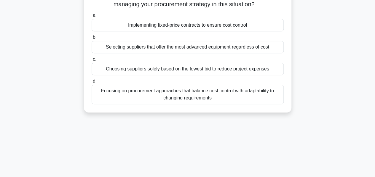
click at [185, 103] on div "Focusing on procurement approaches that balance cost control with adaptability …" at bounding box center [188, 95] width 192 height 20
click at [92, 83] on input "d. Focusing on procurement approaches that balance cost control with adaptabili…" at bounding box center [92, 81] width 0 height 4
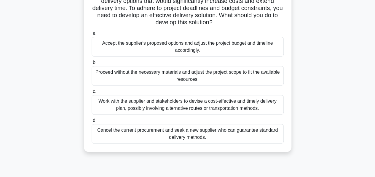
scroll to position [76, 0]
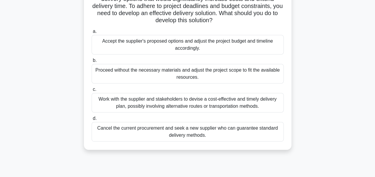
click at [207, 102] on div "Work with the supplier and stakeholders to devise a cost-effective and timely d…" at bounding box center [188, 103] width 192 height 20
click at [92, 92] on input "c. Work with the supplier and stakeholders to devise a cost-effective and timel…" at bounding box center [92, 90] width 0 height 4
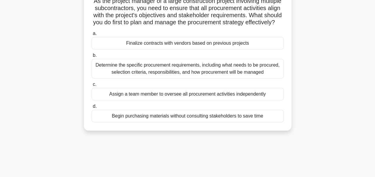
scroll to position [47, 0]
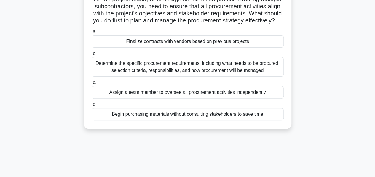
click at [168, 75] on div "Determine the specific procurement requirements, including what needs to be pro…" at bounding box center [188, 67] width 192 height 20
click at [92, 56] on input "b. Determine the specific procurement requirements, including what needs to be …" at bounding box center [92, 54] width 0 height 4
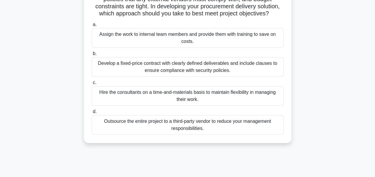
scroll to position [80, 0]
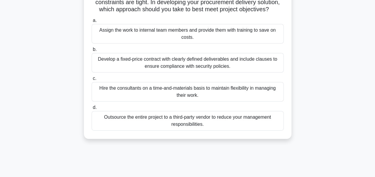
click at [207, 73] on div "Develop a fixed-price contract with clearly defined deliverables and include cl…" at bounding box center [188, 63] width 192 height 20
click at [92, 52] on input "b. Develop a fixed-price contract with clearly defined deliverables and include…" at bounding box center [92, 50] width 0 height 4
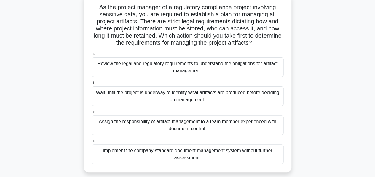
scroll to position [41, 0]
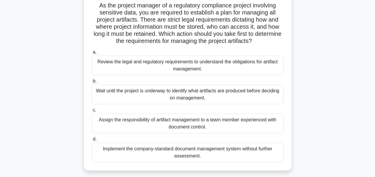
click at [138, 64] on div "Review the legal and regulatory requirements to understand the obligations for …" at bounding box center [188, 66] width 192 height 20
click at [92, 54] on input "a. Review the legal and regulatory requirements to understand the obligations f…" at bounding box center [92, 52] width 0 height 4
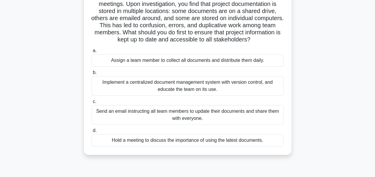
scroll to position [59, 0]
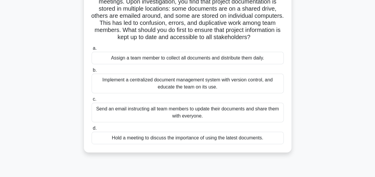
click at [195, 92] on div "Implement a centralized document management system with version control, and ed…" at bounding box center [188, 84] width 192 height 20
click at [92, 72] on input "b. Implement a centralized document management system with version control, and…" at bounding box center [92, 71] width 0 height 4
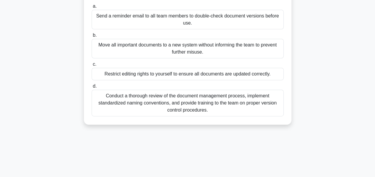
scroll to position [105, 0]
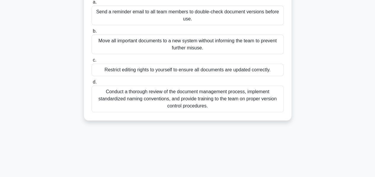
click at [196, 102] on div "Conduct a thorough review of the document management process, implement standar…" at bounding box center [188, 99] width 192 height 27
click at [92, 84] on input "d. Conduct a thorough review of the document management process, implement stan…" at bounding box center [92, 82] width 0 height 4
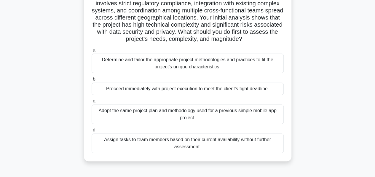
scroll to position [60, 0]
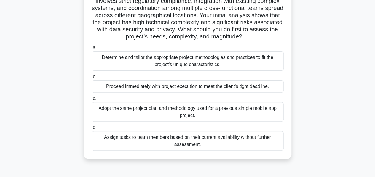
click at [186, 70] on div "Determine and tailor the appropriate project methodologies and practices to fit…" at bounding box center [188, 61] width 192 height 20
click at [92, 50] on input "a. Determine and tailor the appropriate project methodologies and practices to …" at bounding box center [92, 48] width 0 height 4
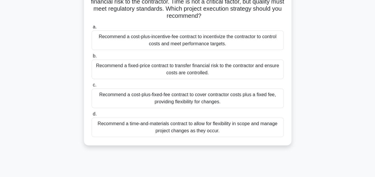
scroll to position [87, 0]
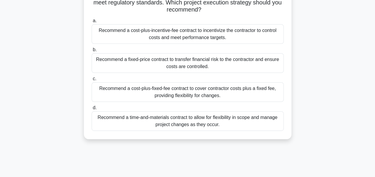
click at [205, 61] on div "Recommend a fixed-price contract to transfer financial risk to the contractor a…" at bounding box center [188, 63] width 192 height 20
click at [92, 52] on input "b. Recommend a fixed-price contract to transfer financial risk to the contracto…" at bounding box center [92, 50] width 0 height 4
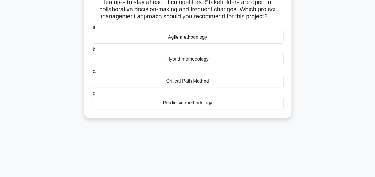
scroll to position [76, 0]
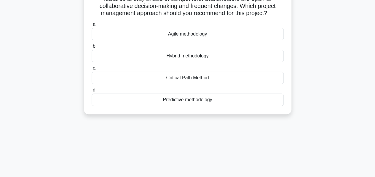
click at [183, 40] on div "Agile methodology" at bounding box center [188, 34] width 192 height 12
click at [92, 26] on input "a. Agile methodology" at bounding box center [92, 25] width 0 height 4
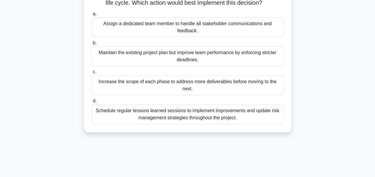
scroll to position [88, 0]
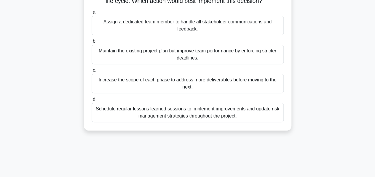
click at [202, 117] on div "Schedule regular lessons learned sessions to implement improvements and update …" at bounding box center [188, 113] width 192 height 20
click at [92, 101] on input "d. Schedule regular lessons learned sessions to implement improvements and upda…" at bounding box center [92, 100] width 0 height 4
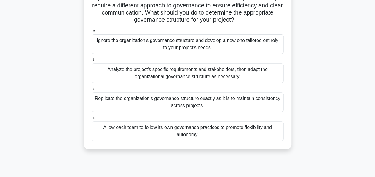
scroll to position [86, 0]
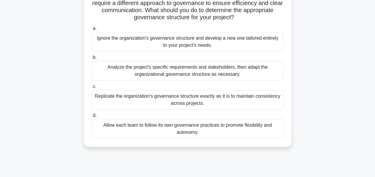
click at [206, 74] on div "Analyze the project's specific requirements and stakeholders, then adapt the or…" at bounding box center [188, 71] width 192 height 20
click at [92, 60] on input "b. Analyze the project's specific requirements and stakeholders, then adapt the…" at bounding box center [92, 58] width 0 height 4
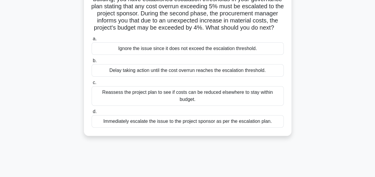
scroll to position [56, 0]
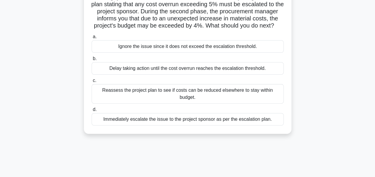
click at [174, 98] on div "Reassess the project plan to see if costs can be reduced elsewhere to stay with…" at bounding box center [188, 94] width 192 height 20
click at [92, 83] on input "c. Reassess the project plan to see if costs can be reduced elsewhere to stay w…" at bounding box center [92, 81] width 0 height 4
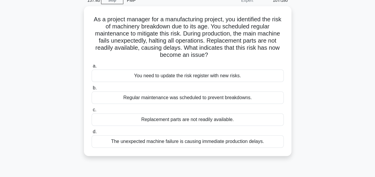
scroll to position [33, 0]
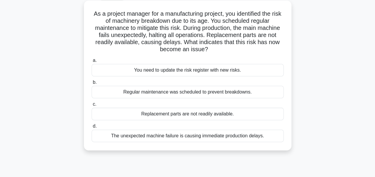
click at [184, 115] on div "Replacement parts are not readily available." at bounding box center [188, 114] width 192 height 12
click at [92, 106] on input "c. Replacement parts are not readily available." at bounding box center [92, 105] width 0 height 4
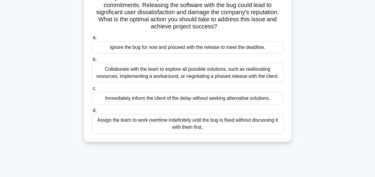
scroll to position [79, 0]
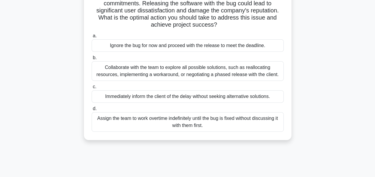
click at [165, 72] on div "Collaborate with the team to explore all possible solutions, such as reallocati…" at bounding box center [188, 71] width 192 height 20
click at [92, 60] on input "b. Collaborate with the team to explore all possible solutions, such as realloc…" at bounding box center [92, 58] width 0 height 4
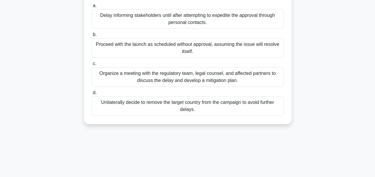
scroll to position [90, 0]
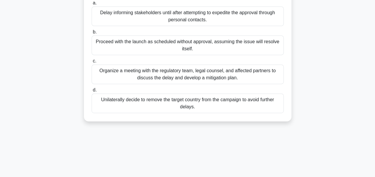
click at [199, 78] on div "Organize a meeting with the regulatory team, legal counsel, and affected partne…" at bounding box center [188, 75] width 192 height 20
click at [92, 63] on input "c. Organize a meeting with the regulatory team, legal counsel, and affected par…" at bounding box center [92, 61] width 0 height 4
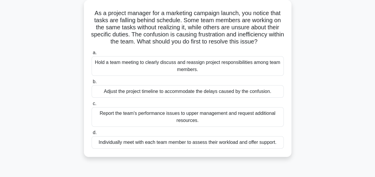
scroll to position [34, 0]
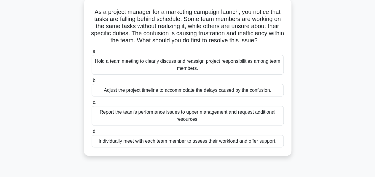
click at [217, 63] on div "Hold a team meeting to clearly discuss and reassign project responsibilities am…" at bounding box center [188, 65] width 192 height 20
click at [92, 54] on input "a. Hold a team meeting to clearly discuss and reassign project responsibilities…" at bounding box center [92, 52] width 0 height 4
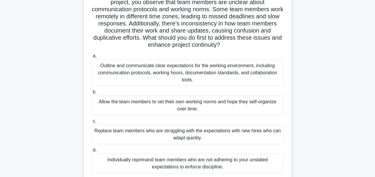
scroll to position [52, 0]
click at [193, 73] on div "Outline and communicate clear expectations for the working environment, includi…" at bounding box center [188, 72] width 192 height 27
click at [92, 58] on input "a. Outline and communicate clear expectations for the working environment, incl…" at bounding box center [92, 56] width 0 height 4
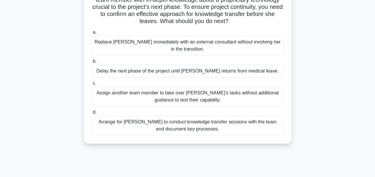
scroll to position [71, 0]
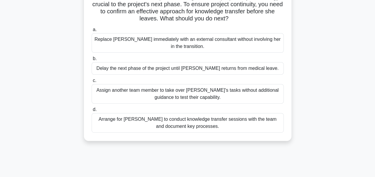
click at [193, 120] on div "Arrange for Maria to conduct knowledge transfer sessions with the team and docu…" at bounding box center [188, 123] width 192 height 20
click at [92, 112] on input "d. Arrange for Maria to conduct knowledge transfer sessions with the team and d…" at bounding box center [92, 110] width 0 height 4
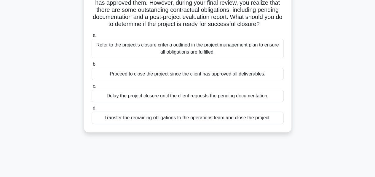
scroll to position [60, 0]
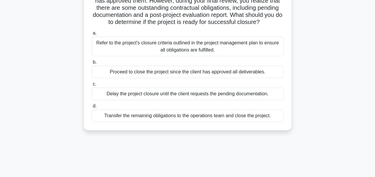
click at [179, 53] on div "Refer to the project's closure criteria outlined in the project management plan…" at bounding box center [188, 47] width 192 height 20
click at [92, 35] on input "a. Refer to the project's closure criteria outlined in the project management p…" at bounding box center [92, 33] width 0 height 4
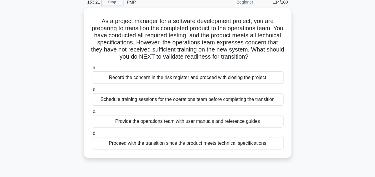
scroll to position [27, 0]
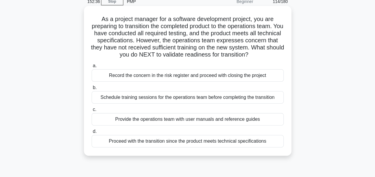
click at [176, 104] on div "Schedule training sessions for the operations team before completing the transi…" at bounding box center [188, 97] width 192 height 12
click at [92, 90] on input "b. Schedule training sessions for the operations team before completing the tra…" at bounding box center [92, 88] width 0 height 4
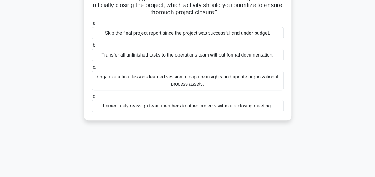
scroll to position [58, 0]
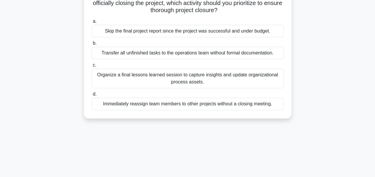
click at [182, 78] on div "Organize a final lessons learned session to capture insights and update organiz…" at bounding box center [188, 79] width 192 height 20
click at [92, 67] on input "c. Organize a final lessons learned session to capture insights and update orga…" at bounding box center [92, 65] width 0 height 4
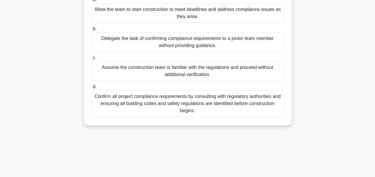
scroll to position [81, 0]
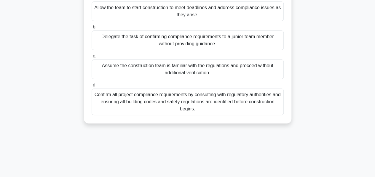
click at [201, 102] on div "Confirm all project compliance requirements by consulting with regulatory autho…" at bounding box center [188, 102] width 192 height 27
click at [92, 87] on input "d. Confirm all project compliance requirements by consulting with regulatory au…" at bounding box center [92, 85] width 0 height 4
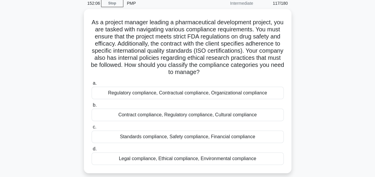
scroll to position [26, 0]
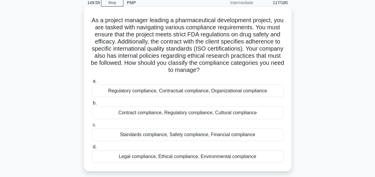
click at [190, 94] on div "Regulatory compliance, Contractual compliance, Organizational compliance" at bounding box center [188, 91] width 192 height 12
click at [92, 83] on input "a. Regulatory compliance, Contractual compliance, Organizational compliance" at bounding box center [92, 81] width 0 height 4
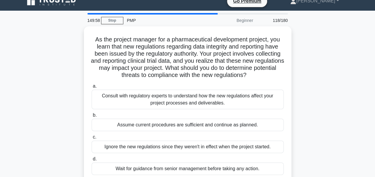
scroll to position [0, 0]
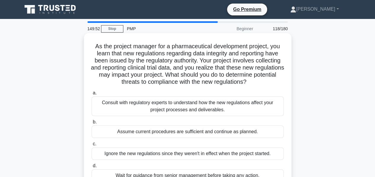
click at [167, 105] on div "Consult with regulatory experts to understand how the new regulations affect yo…" at bounding box center [188, 107] width 192 height 20
click at [92, 95] on input "a. Consult with regulatory experts to understand how the new regulations affect…" at bounding box center [92, 93] width 0 height 4
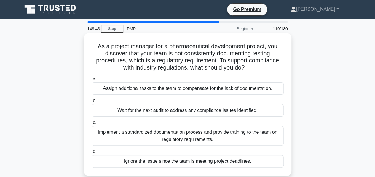
click at [207, 135] on div "Implement a standardized documentation process and provide training to the team…" at bounding box center [188, 136] width 192 height 20
click at [92, 125] on input "c. Implement a standardized documentation process and provide training to the t…" at bounding box center [92, 123] width 0 height 4
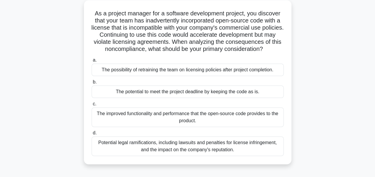
scroll to position [35, 0]
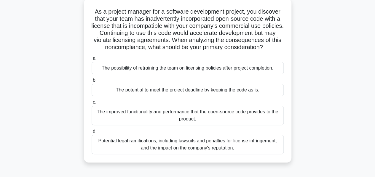
click at [210, 145] on div "Potential legal ramifications, including lawsuits and penalties for license inf…" at bounding box center [188, 145] width 192 height 20
click at [92, 133] on input "d. Potential legal ramifications, including lawsuits and penalties for license …" at bounding box center [92, 132] width 0 height 4
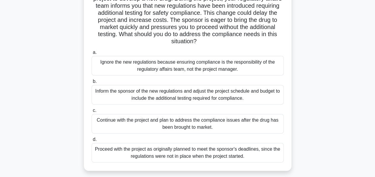
scroll to position [61, 0]
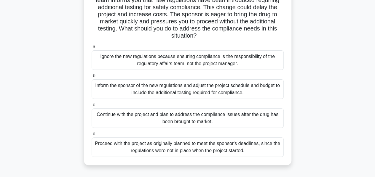
click at [157, 90] on div "Inform the sponsor of the new regulations and adjust the project schedule and b…" at bounding box center [188, 89] width 192 height 20
click at [92, 78] on input "b. Inform the sponsor of the new regulations and adjust the project schedule an…" at bounding box center [92, 76] width 0 height 4
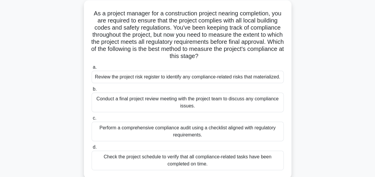
scroll to position [35, 0]
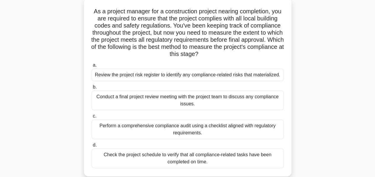
click at [168, 129] on div "Perform a comprehensive compliance audit using a checklist aligned with regulat…" at bounding box center [188, 130] width 192 height 20
click at [92, 118] on input "c. Perform a comprehensive compliance audit using a checklist aligned with regu…" at bounding box center [92, 117] width 0 height 4
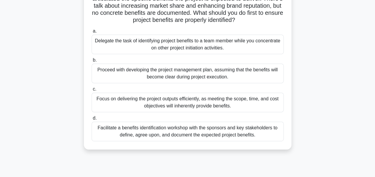
scroll to position [71, 0]
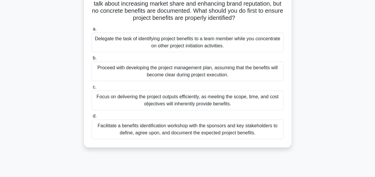
click at [204, 128] on div "Facilitate a benefits identification workshop with the sponsors and key stakeho…" at bounding box center [188, 130] width 192 height 20
click at [92, 118] on input "d. Facilitate a benefits identification workshop with the sponsors and key stak…" at bounding box center [92, 117] width 0 height 4
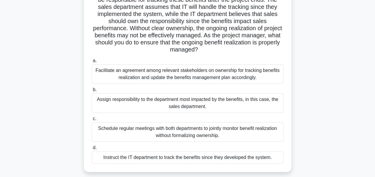
scroll to position [100, 0]
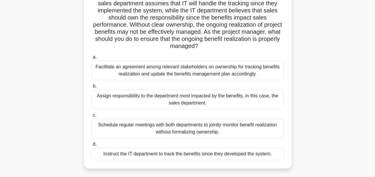
click at [178, 74] on div "Facilitate an agreement among relevant stakeholders on ownership for tracking b…" at bounding box center [188, 71] width 192 height 20
click at [92, 59] on input "a. Facilitate an agreement among relevant stakeholders on ownership for trackin…" at bounding box center [92, 57] width 0 height 4
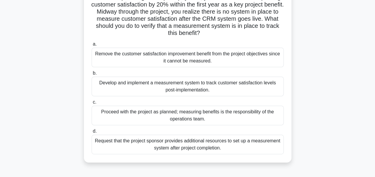
scroll to position [59, 0]
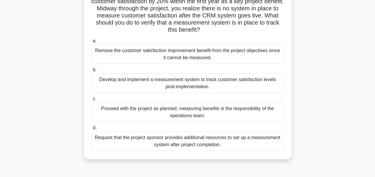
click at [193, 82] on div "Develop and implement a measurement system to track customer satisfaction level…" at bounding box center [188, 84] width 192 height 20
click at [92, 72] on input "b. Develop and implement a measurement system to track customer satisfaction le…" at bounding box center [92, 70] width 0 height 4
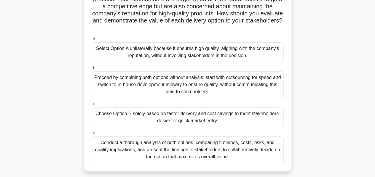
scroll to position [95, 0]
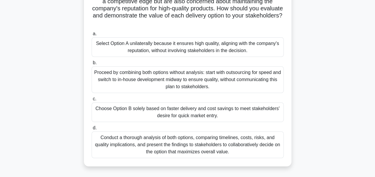
click at [192, 146] on div "Conduct a thorough analysis of both options, comparing timelines, costs, risks,…" at bounding box center [188, 145] width 192 height 27
click at [92, 130] on input "d. Conduct a thorough analysis of both options, comparing timelines, costs, ris…" at bounding box center [92, 128] width 0 height 4
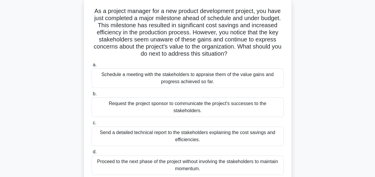
scroll to position [38, 0]
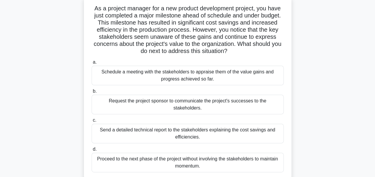
click at [195, 124] on div "Send a detailed technical report to the stakeholders explaining the cost saving…" at bounding box center [188, 134] width 192 height 20
click at [92, 123] on input "c. Send a detailed technical report to the stakeholders explaining the cost sav…" at bounding box center [92, 121] width 0 height 4
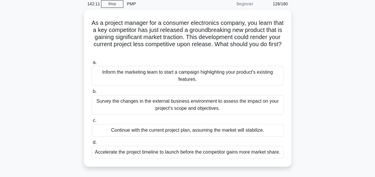
scroll to position [26, 0]
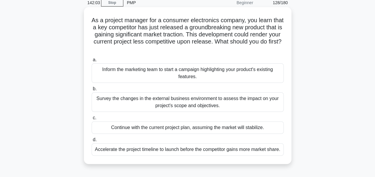
click at [203, 102] on div "Survey the changes in the external business environment to assess the impact on…" at bounding box center [188, 103] width 192 height 20
click at [92, 91] on input "b. Survey the changes in the external business environment to assess the impact…" at bounding box center [92, 89] width 0 height 4
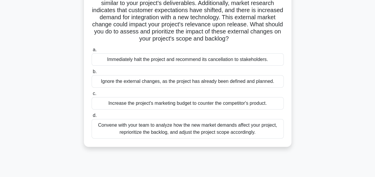
scroll to position [60, 0]
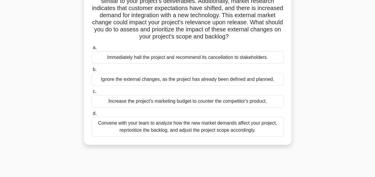
click at [201, 130] on div "Convene with your team to analyze how the new market demands affect your projec…" at bounding box center [188, 127] width 192 height 20
click at [92, 116] on input "d. Convene with your team to analyze how the new market demands affect your pro…" at bounding box center [92, 114] width 0 height 4
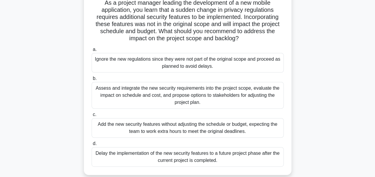
scroll to position [46, 0]
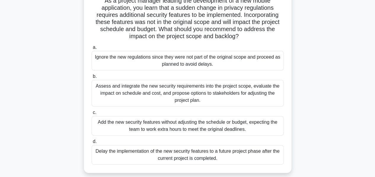
click at [230, 90] on div "Assess and integrate the new security requirements into the project scope, eval…" at bounding box center [188, 93] width 192 height 27
click at [92, 79] on input "b. Assess and integrate the new security requirements into the project scope, e…" at bounding box center [92, 77] width 0 height 4
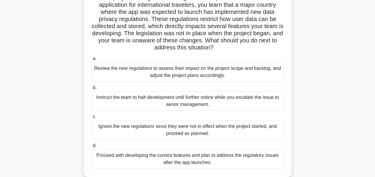
scroll to position [50, 0]
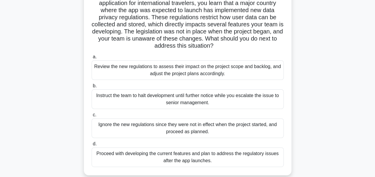
click at [176, 70] on div "Review the new regulations to assess their impact on the project scope and back…" at bounding box center [188, 71] width 192 height 20
click at [92, 59] on input "a. Review the new regulations to assess their impact on the project scope and b…" at bounding box center [92, 57] width 0 height 4
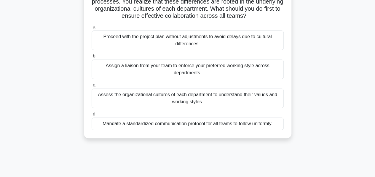
scroll to position [82, 0]
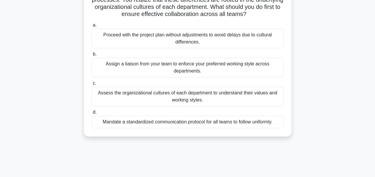
click at [199, 102] on div "Assess the organizational cultures of each department to understand their value…" at bounding box center [188, 97] width 192 height 20
click at [92, 85] on input "c. Assess the organizational cultures of each department to understand their va…" at bounding box center [92, 84] width 0 height 4
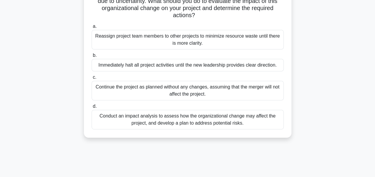
scroll to position [77, 0]
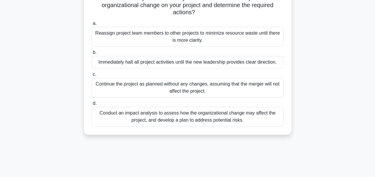
click at [225, 117] on div "Conduct an impact analysis to assess how the organizational change may affect t…" at bounding box center [188, 117] width 192 height 20
click at [92, 106] on input "d. Conduct an impact analysis to assess how the organizational change may affec…" at bounding box center [92, 104] width 0 height 4
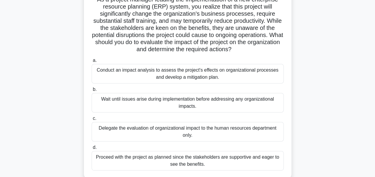
scroll to position [49, 0]
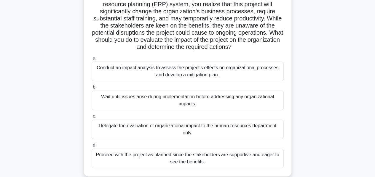
click at [183, 71] on div "Conduct an impact analysis to assess the project's effects on organizational pr…" at bounding box center [188, 72] width 192 height 20
click at [92, 60] on input "a. Conduct an impact analysis to assess the project's effects on organizational…" at bounding box center [92, 58] width 0 height 4
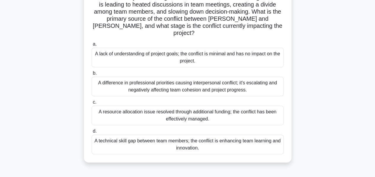
scroll to position [93, 0]
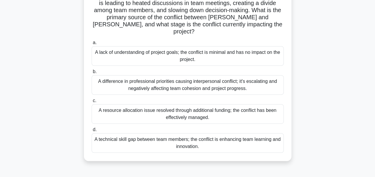
click at [181, 75] on div "A difference in professional priorities causing interpersonal conflict; it's es…" at bounding box center [188, 85] width 192 height 20
click at [92, 70] on input "b. A difference in professional priorities causing interpersonal conflict; it's…" at bounding box center [92, 72] width 0 height 4
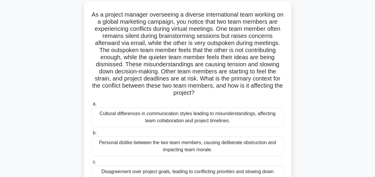
scroll to position [34, 0]
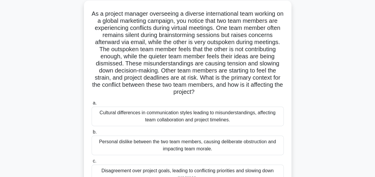
click at [374, 101] on main "139:17 Stop PMP Beginner 136/180 .spinner_0XTQ{transform-origin:center;animatio…" at bounding box center [187, 135] width 375 height 301
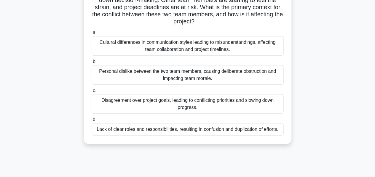
scroll to position [106, 0]
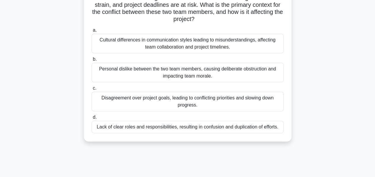
click at [198, 43] on div "Cultural differences in communication styles leading to misunderstandings, affe…" at bounding box center [188, 44] width 192 height 20
click at [92, 32] on input "a. Cultural differences in communication styles leading to misunderstandings, a…" at bounding box center [92, 30] width 0 height 4
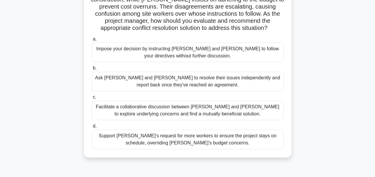
scroll to position [78, 0]
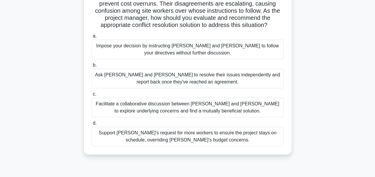
click at [204, 102] on div "Facilitate a collaborative discussion between Tom and Lisa to explore underlyin…" at bounding box center [188, 108] width 192 height 20
click at [92, 96] on input "c. Facilitate a collaborative discussion between Tom and Lisa to explore underl…" at bounding box center [92, 95] width 0 height 4
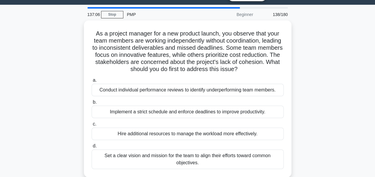
scroll to position [18, 0]
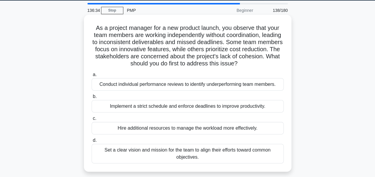
click at [195, 154] on div "Set a clear vision and mission for the team to align their efforts toward commo…" at bounding box center [188, 154] width 192 height 20
click at [92, 143] on input "d. Set a clear vision and mission for the team to align their efforts toward co…" at bounding box center [92, 141] width 0 height 4
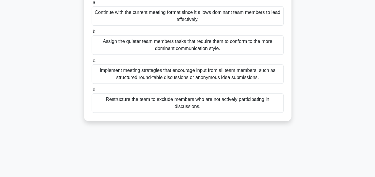
scroll to position [93, 0]
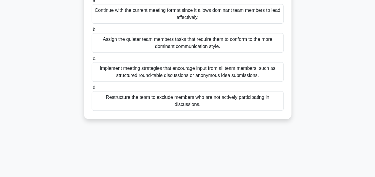
click at [202, 73] on div "Implement meeting strategies that encourage input from all team members, such a…" at bounding box center [188, 72] width 192 height 20
click at [92, 61] on input "c. Implement meeting strategies that encourage input from all team members, suc…" at bounding box center [92, 59] width 0 height 4
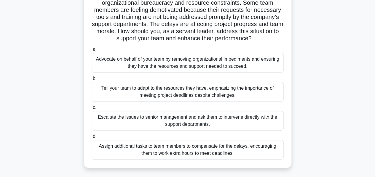
scroll to position [53, 0]
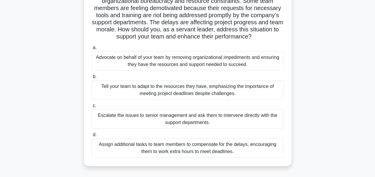
click at [162, 61] on div "Advocate on behalf of your team by removing organizational impediments and ensu…" at bounding box center [188, 61] width 192 height 20
click at [92, 50] on input "a. Advocate on behalf of your team by removing organizational impediments and e…" at bounding box center [92, 48] width 0 height 4
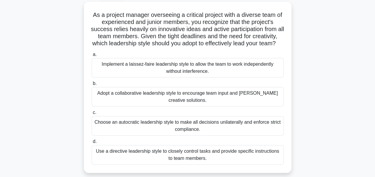
scroll to position [33, 0]
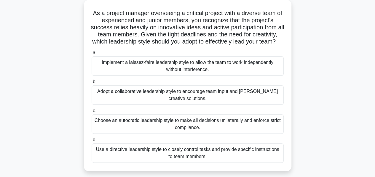
click at [145, 102] on div "Adopt a collaborative leadership style to encourage team input and foster creat…" at bounding box center [188, 95] width 192 height 20
click at [92, 84] on input "b. Adopt a collaborative leadership style to encourage team input and foster cr…" at bounding box center [92, 82] width 0 height 4
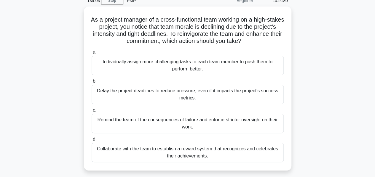
scroll to position [29, 0]
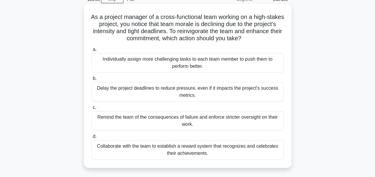
click at [225, 147] on div "Collaborate with the team to establish a reward system that recognizes and cele…" at bounding box center [188, 150] width 192 height 20
click at [92, 139] on input "d. Collaborate with the team to establish a reward system that recognizes and c…" at bounding box center [92, 137] width 0 height 4
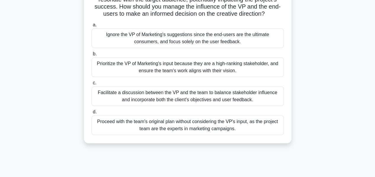
scroll to position [77, 0]
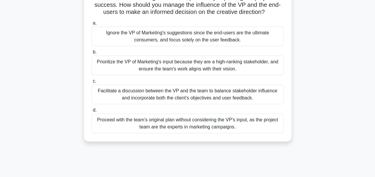
click at [194, 101] on div "Facilitate a discussion between the VP and the team to balance stakeholder infl…" at bounding box center [188, 95] width 192 height 20
click at [92, 83] on input "c. Facilitate a discussion between the VP and the team to balance stakeholder i…" at bounding box center [92, 81] width 0 height 4
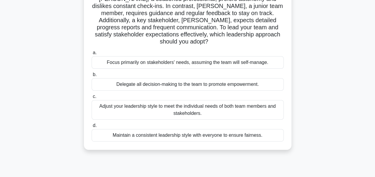
scroll to position [64, 0]
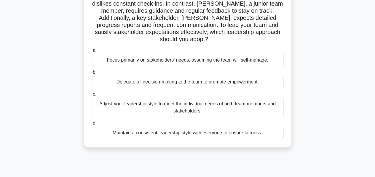
click at [214, 98] on div "Adjust your leadership style to meet the individual needs of both team members …" at bounding box center [188, 108] width 192 height 20
click at [92, 96] on input "c. Adjust your leadership style to meet the individual needs of both team membe…" at bounding box center [92, 95] width 0 height 4
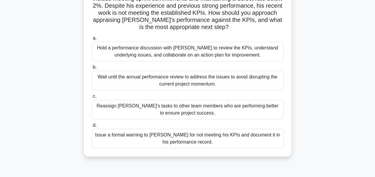
scroll to position [85, 0]
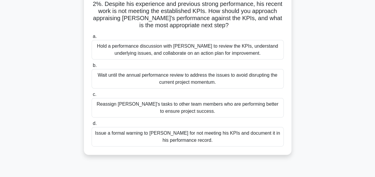
click at [201, 52] on div "Hold a performance discussion with David to review the KPIs, understand underly…" at bounding box center [188, 50] width 192 height 20
click at [92, 39] on input "a. Hold a performance discussion with David to review the KPIs, understand unde…" at bounding box center [92, 37] width 0 height 4
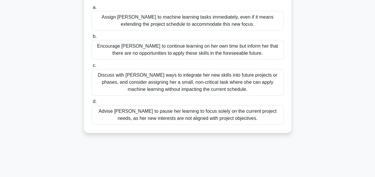
scroll to position [102, 0]
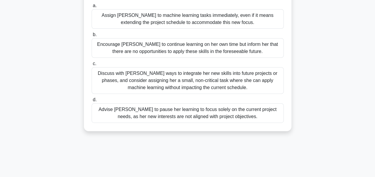
click at [221, 76] on div "Discuss with Emily ways to integrate her new skills into future projects or pha…" at bounding box center [188, 80] width 192 height 27
click at [92, 66] on input "c. Discuss with Emily ways to integrate her new skills into future projects or …" at bounding box center [92, 64] width 0 height 4
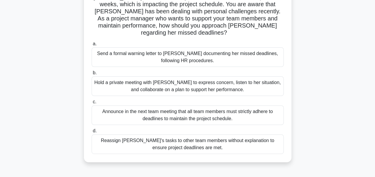
scroll to position [58, 0]
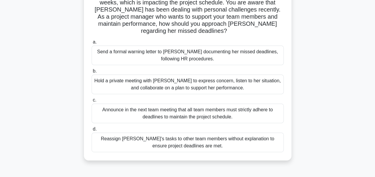
click at [170, 78] on div "Hold a private meeting with Emma to express concern, listen to her situation, a…" at bounding box center [188, 85] width 192 height 20
click at [92, 73] on input "b. Hold a private meeting with Emma to express concern, listen to her situation…" at bounding box center [92, 71] width 0 height 4
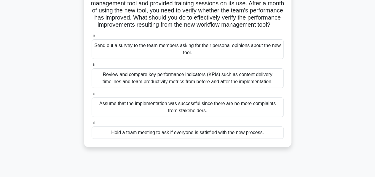
scroll to position [66, 0]
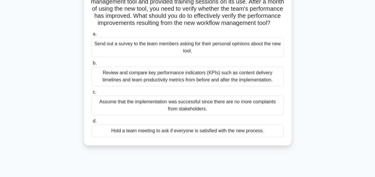
click at [159, 82] on div "Review and compare key performance indicators (KPIs) such as content delivery t…" at bounding box center [188, 77] width 192 height 20
click at [92, 65] on input "b. Review and compare key performance indicators (KPIs) such as content deliver…" at bounding box center [92, 63] width 0 height 4
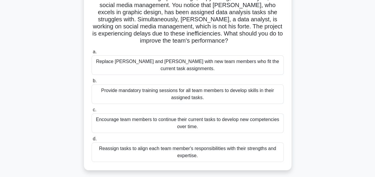
scroll to position [61, 0]
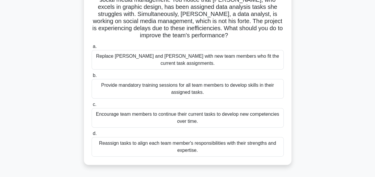
click at [221, 137] on div "Reassign tasks to align each team member's responsibilities with their strength…" at bounding box center [188, 147] width 192 height 20
click at [92, 136] on input "d. Reassign tasks to align each team member's responsibilities with their stren…" at bounding box center [92, 134] width 0 height 4
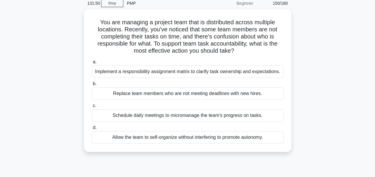
scroll to position [26, 0]
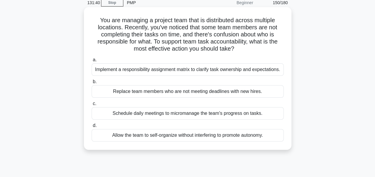
click at [179, 70] on div "Implement a responsibility assignment matrix to clarify task ownership and expe…" at bounding box center [188, 69] width 192 height 12
click at [92, 62] on input "a. Implement a responsibility assignment matrix to clarify task ownership and e…" at bounding box center [92, 60] width 0 height 4
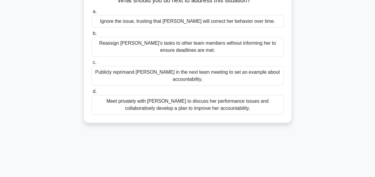
scroll to position [79, 0]
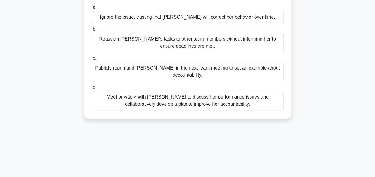
click at [195, 103] on div "Meet privately with Emily to discuss her performance issues and collaboratively…" at bounding box center [188, 101] width 192 height 20
click at [92, 90] on input "d. Meet privately with Emily to discuss her performance issues and collaborativ…" at bounding box center [92, 88] width 0 height 4
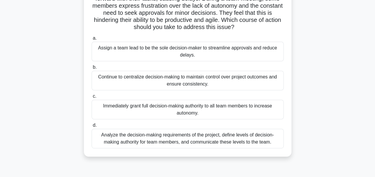
scroll to position [73, 0]
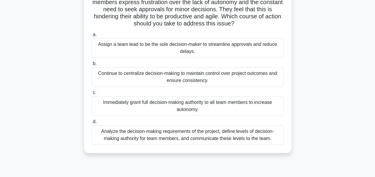
click at [190, 137] on div "Analyze the decision-making requirements of the project, define levels of decis…" at bounding box center [188, 135] width 192 height 20
click at [92, 124] on input "d. Analyze the decision-making requirements of the project, define levels of de…" at bounding box center [92, 122] width 0 height 4
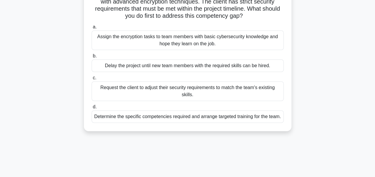
scroll to position [75, 0]
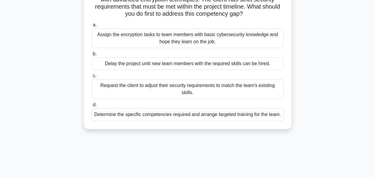
click at [215, 113] on div "Determine the specific competencies required and arrange targeted training for …" at bounding box center [188, 115] width 192 height 12
click at [92, 107] on input "d. Determine the specific competencies required and arrange targeted training f…" at bounding box center [92, 105] width 0 height 4
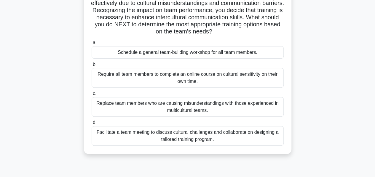
scroll to position [59, 0]
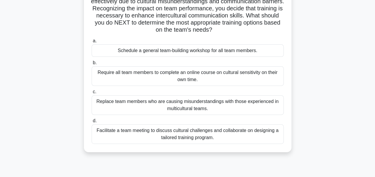
click at [199, 130] on div "Facilitate a team meeting to discuss cultural challenges and collaborate on des…" at bounding box center [188, 135] width 192 height 20
click at [92, 123] on input "d. Facilitate a team meeting to discuss cultural challenges and collaborate on …" at bounding box center [92, 121] width 0 height 4
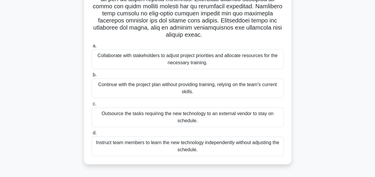
scroll to position [122, 0]
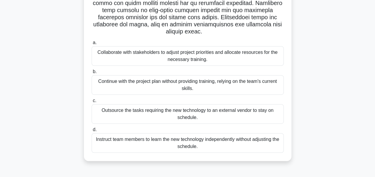
click at [217, 55] on div "Collaborate with stakeholders to adjust project priorities and allocate resourc…" at bounding box center [188, 56] width 192 height 20
click at [92, 45] on input "a. Collaborate with stakeholders to adjust project priorities and allocate reso…" at bounding box center [92, 43] width 0 height 4
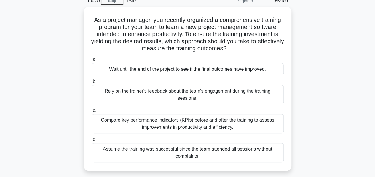
scroll to position [30, 0]
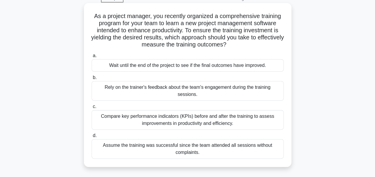
click at [202, 112] on div "Compare key performance indicators (KPIs) before and after the training to asse…" at bounding box center [188, 120] width 192 height 20
click at [92, 109] on input "c. Compare key performance indicators (KPIs) before and after the training to a…" at bounding box center [92, 107] width 0 height 4
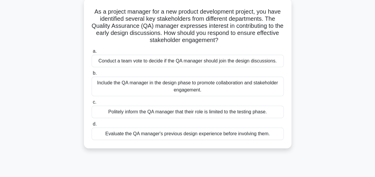
scroll to position [37, 0]
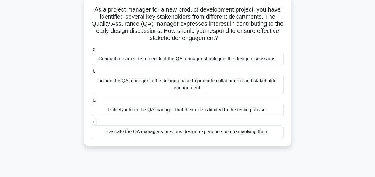
click at [181, 87] on div "Include the QA manager in the design phase to promote collaboration and stakeho…" at bounding box center [188, 85] width 192 height 20
click at [92, 73] on input "b. Include the QA manager in the design phase to promote collaboration and stak…" at bounding box center [92, 71] width 0 height 4
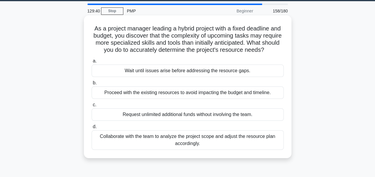
scroll to position [0, 0]
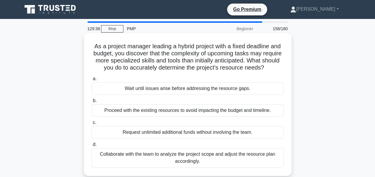
click at [175, 160] on div "Collaborate with the team to analyze the project scope and adjust the resource …" at bounding box center [188, 158] width 192 height 20
click at [92, 147] on input "d. Collaborate with the team to analyze the project scope and adjust the resour…" at bounding box center [92, 145] width 0 height 4
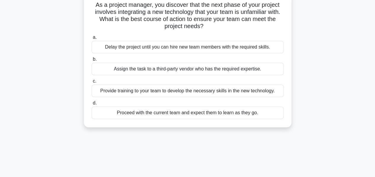
scroll to position [45, 0]
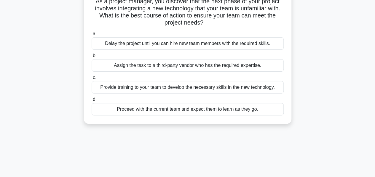
click at [195, 89] on div "Provide training to your team to develop the necessary skills in the new techno…" at bounding box center [188, 87] width 192 height 12
click at [92, 80] on input "c. Provide training to your team to develop the necessary skills in the new tec…" at bounding box center [92, 78] width 0 height 4
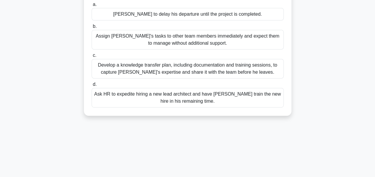
scroll to position [98, 0]
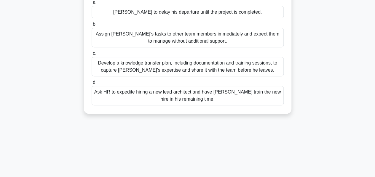
click at [197, 63] on div "Develop a knowledge transfer plan, including documentation and training session…" at bounding box center [188, 67] width 192 height 20
click at [92, 55] on input "c. Develop a knowledge transfer plan, including documentation and training sess…" at bounding box center [92, 54] width 0 height 4
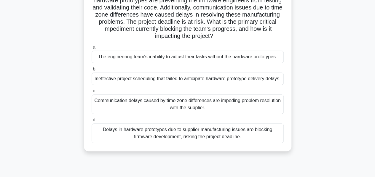
scroll to position [83, 0]
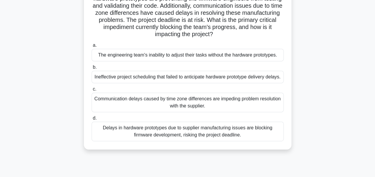
click at [203, 111] on div "Communication delays caused by time zone differences are impeding problem resol…" at bounding box center [188, 103] width 192 height 20
click at [92, 91] on input "c. Communication delays caused by time zone differences are impeding problem re…" at bounding box center [92, 90] width 0 height 4
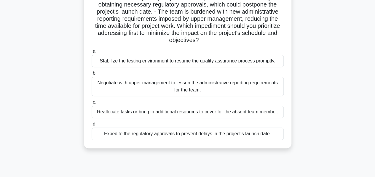
scroll to position [90, 0]
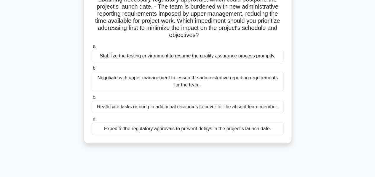
click at [208, 57] on div "Stabilize the testing environment to resume the quality assurance process promp…" at bounding box center [188, 56] width 192 height 12
click at [92, 48] on input "a. Stabilize the testing environment to resume the quality assurance process pr…" at bounding box center [92, 46] width 0 height 4
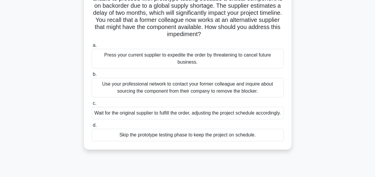
scroll to position [58, 0]
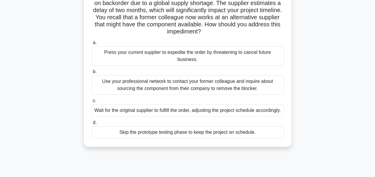
click at [180, 84] on div "Use your professional network to contact your former colleague and inquire abou…" at bounding box center [188, 85] width 192 height 20
click at [92, 74] on input "b. Use your professional network to contact your former colleague and inquire a…" at bounding box center [92, 72] width 0 height 4
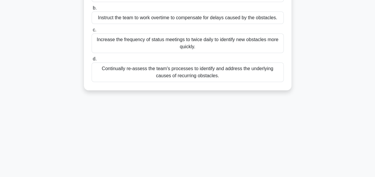
scroll to position [117, 0]
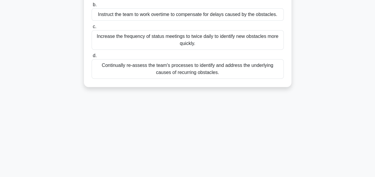
click at [196, 74] on div "Continually re-assess the team's processes to identify and address the underlyi…" at bounding box center [188, 69] width 192 height 20
click at [92, 58] on input "d. Continually re-assess the team's processes to identify and address the under…" at bounding box center [92, 56] width 0 height 4
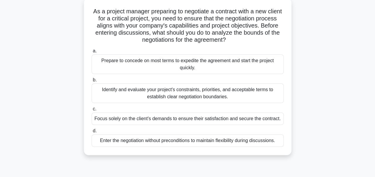
scroll to position [43, 0]
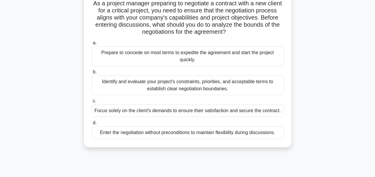
click at [167, 87] on div "Identify and evaluate your project's constraints, priorities, and acceptable te…" at bounding box center [188, 86] width 192 height 20
click at [92, 74] on input "b. Identify and evaluate your project's constraints, priorities, and acceptable…" at bounding box center [92, 72] width 0 height 4
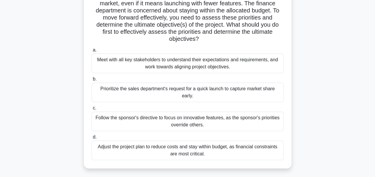
scroll to position [75, 0]
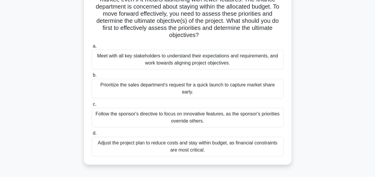
click at [205, 60] on div "Meet with all key stakeholders to understand their expectations and requirement…" at bounding box center [188, 60] width 192 height 20
click at [92, 48] on input "a. Meet with all key stakeholders to understand their expectations and requirem…" at bounding box center [92, 46] width 0 height 4
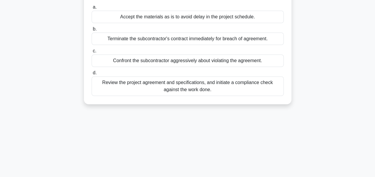
scroll to position [97, 0]
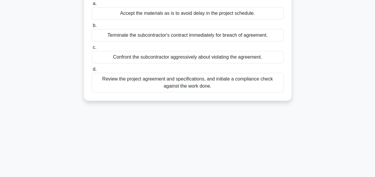
click at [210, 91] on div "Review the project agreement and specifications, and initiate a compliance chec…" at bounding box center [188, 83] width 192 height 20
click at [92, 71] on input "d. Review the project agreement and specifications, and initiate a compliance c…" at bounding box center [92, 70] width 0 height 4
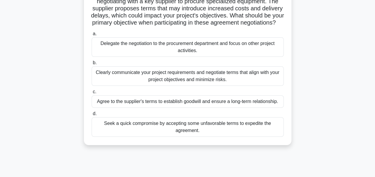
scroll to position [58, 0]
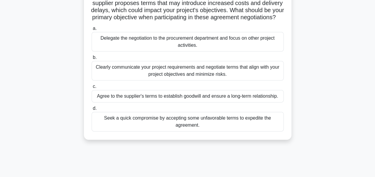
click at [211, 81] on div "Clearly communicate your project requirements and negotiate terms that align wi…" at bounding box center [188, 71] width 192 height 20
click at [92, 60] on input "b. Clearly communicate your project requirements and negotiate terms that align…" at bounding box center [92, 58] width 0 height 4
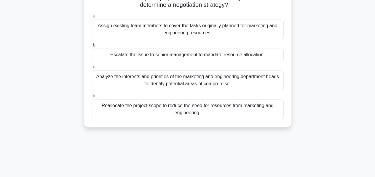
scroll to position [95, 0]
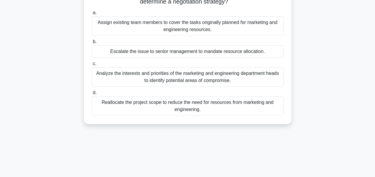
click at [205, 75] on div "Analyze the interests and priorities of the marketing and engineering departmen…" at bounding box center [188, 77] width 192 height 20
click at [92, 66] on input "c. Analyze the interests and priorities of the marketing and engineering depart…" at bounding box center [92, 64] width 0 height 4
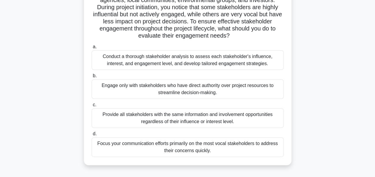
scroll to position [62, 0]
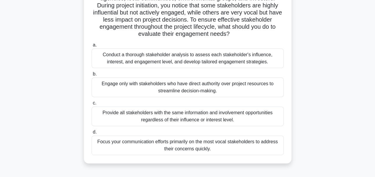
click at [175, 60] on div "Conduct a thorough stakeholder analysis to assess each stakeholder's influence,…" at bounding box center [188, 59] width 192 height 20
click at [92, 47] on input "a. Conduct a thorough stakeholder analysis to assess each stakeholder's influen…" at bounding box center [92, 45] width 0 height 4
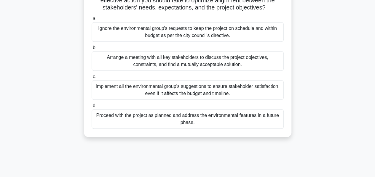
scroll to position [119, 0]
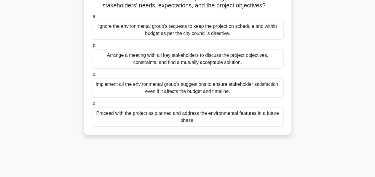
click at [179, 62] on div "Arrange a meeting with all key stakeholders to discuss the project objectives, …" at bounding box center [188, 59] width 192 height 20
click at [92, 48] on input "b. Arrange a meeting with all key stakeholders to discuss the project objective…" at bounding box center [92, 46] width 0 height 4
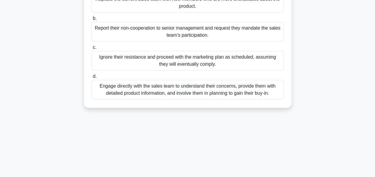
scroll to position [107, 0]
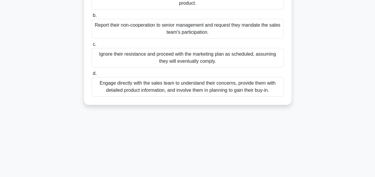
click at [168, 95] on div "Engage directly with the sales team to understand their concerns, provide them …" at bounding box center [188, 87] width 192 height 20
click at [92, 76] on input "d. Engage directly with the sales team to understand their concerns, provide th…" at bounding box center [92, 74] width 0 height 4
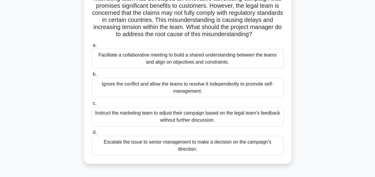
scroll to position [71, 0]
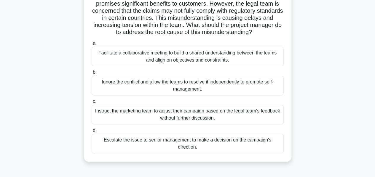
click at [198, 58] on div "Facilitate a collaborative meeting to build a shared understanding between the …" at bounding box center [188, 57] width 192 height 20
click at [92, 45] on input "a. Facilitate a collaborative meeting to build a shared understanding between t…" at bounding box center [92, 44] width 0 height 4
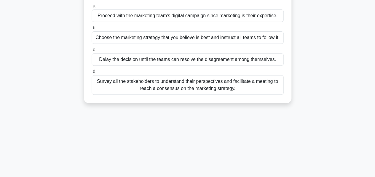
scroll to position [106, 0]
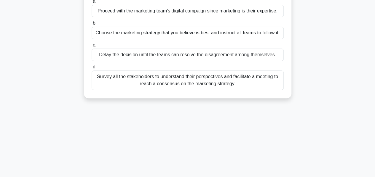
click at [215, 81] on div "Survey all the stakeholders to understand their perspectives and facilitate a m…" at bounding box center [188, 81] width 192 height 20
click at [92, 69] on input "d. Survey all the stakeholders to understand their perspectives and facilitate …" at bounding box center [92, 67] width 0 height 4
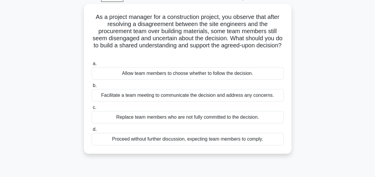
scroll to position [48, 0]
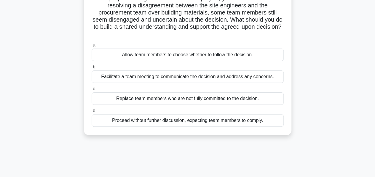
click at [198, 76] on div "Facilitate a team meeting to communicate the decision and address any concerns." at bounding box center [188, 77] width 192 height 12
click at [92, 69] on input "b. Facilitate a team meeting to communicate the decision and address any concer…" at bounding box center [92, 67] width 0 height 4
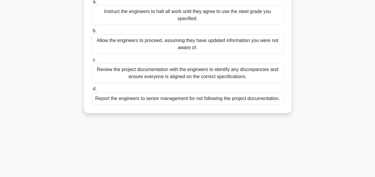
scroll to position [93, 0]
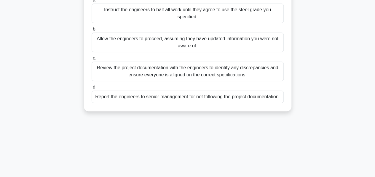
click at [172, 72] on div "Review the project documentation with the engineers to identify any discrepanci…" at bounding box center [188, 72] width 192 height 20
click at [92, 60] on input "c. Review the project documentation with the engineers to identify any discrepa…" at bounding box center [92, 58] width 0 height 4
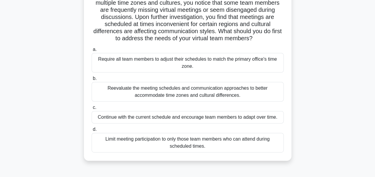
scroll to position [53, 0]
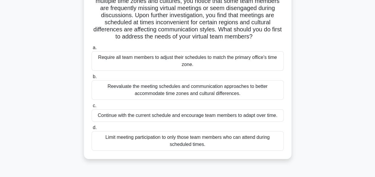
click at [183, 90] on div "Reevaluate the meeting schedules and communication approaches to better accommo…" at bounding box center [188, 90] width 192 height 20
click at [92, 79] on input "b. Reevaluate the meeting schedules and communication approaches to better acco…" at bounding box center [92, 77] width 0 height 4
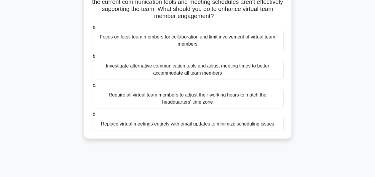
scroll to position [72, 0]
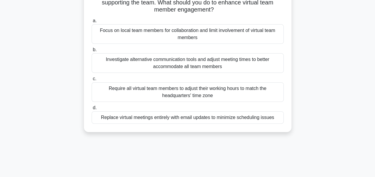
click at [180, 66] on div "Investigate alternative communication tools and adjust meeting times to better …" at bounding box center [188, 63] width 192 height 20
click at [92, 52] on input "b. Investigate alternative communication tools and adjust meeting times to bett…" at bounding box center [92, 50] width 0 height 4
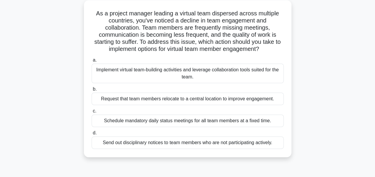
scroll to position [35, 0]
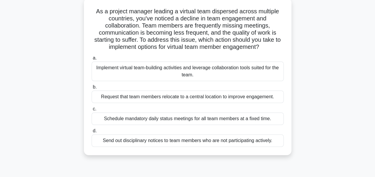
click at [147, 74] on div "Implement virtual team-building activities and leverage collaboration tools sui…" at bounding box center [188, 72] width 192 height 20
click at [92, 60] on input "a. Implement virtual team-building activities and leverage collaboration tools …" at bounding box center [92, 58] width 0 height 4
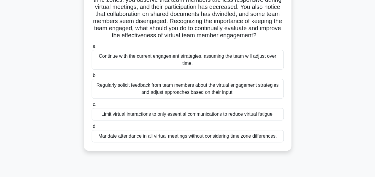
scroll to position [56, 0]
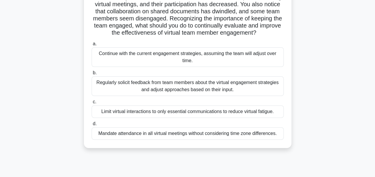
click at [186, 85] on div "Regularly solicit feedback from team members about the virtual engagement strat…" at bounding box center [188, 87] width 192 height 20
click at [92, 75] on input "b. Regularly solicit feedback from team members about the virtual engagement st…" at bounding box center [92, 73] width 0 height 4
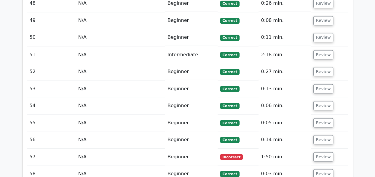
scroll to position [1656, 0]
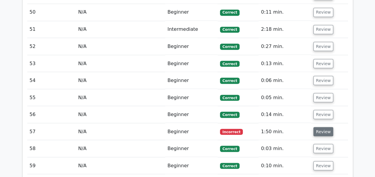
click at [322, 127] on button "Review" at bounding box center [324, 131] width 20 height 9
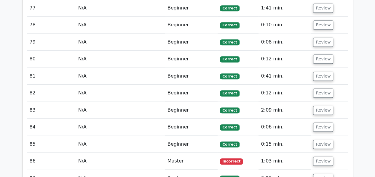
scroll to position [2435, 0]
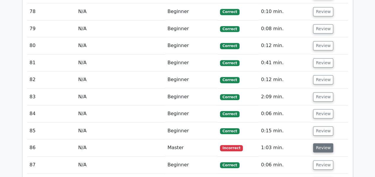
click at [320, 144] on button "Review" at bounding box center [323, 148] width 20 height 9
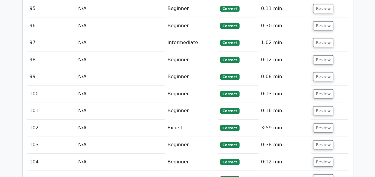
scroll to position [3039, 0]
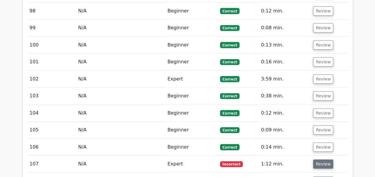
click at [322, 160] on button "Review" at bounding box center [323, 164] width 20 height 9
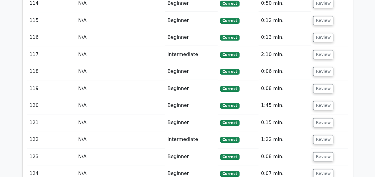
scroll to position [3545, 0]
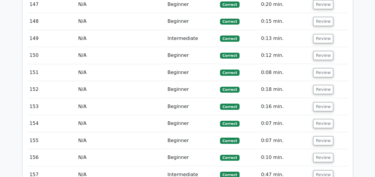
scroll to position [4462, 0]
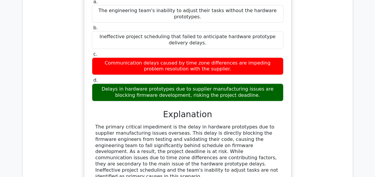
scroll to position [4806, 0]
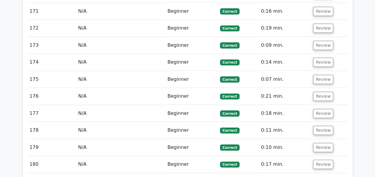
scroll to position [5578, 0]
